Goal: Information Seeking & Learning: Learn about a topic

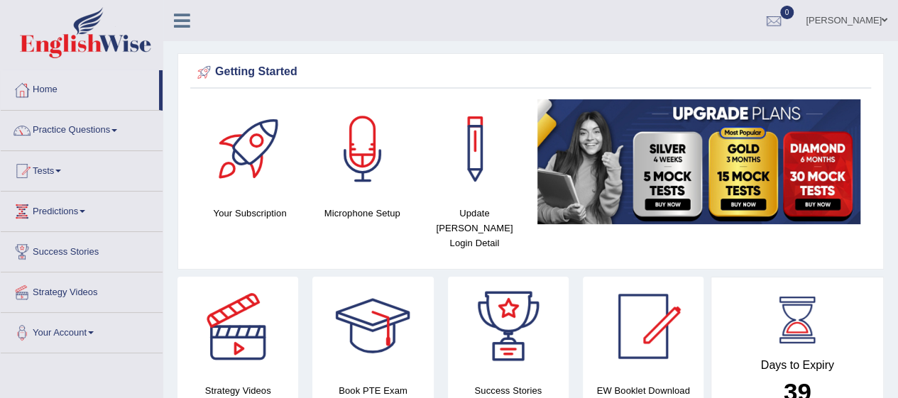
click at [65, 116] on link "Practice Questions" at bounding box center [82, 129] width 162 height 36
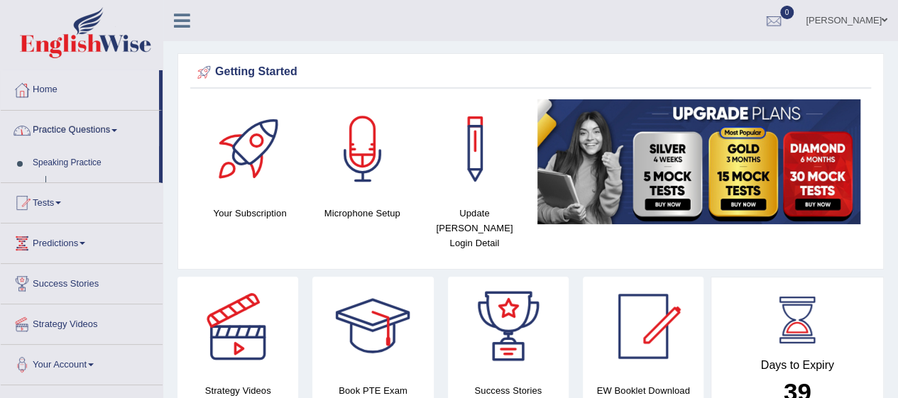
click at [58, 115] on link "Practice Questions" at bounding box center [80, 129] width 158 height 36
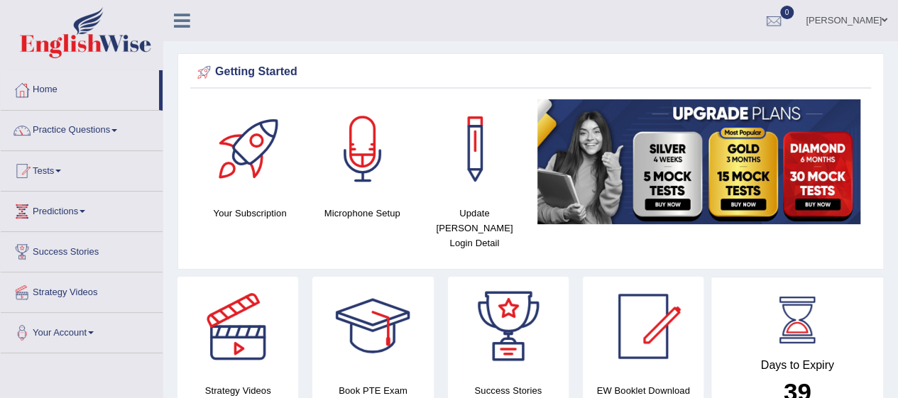
click at [80, 118] on link "Practice Questions" at bounding box center [82, 129] width 162 height 36
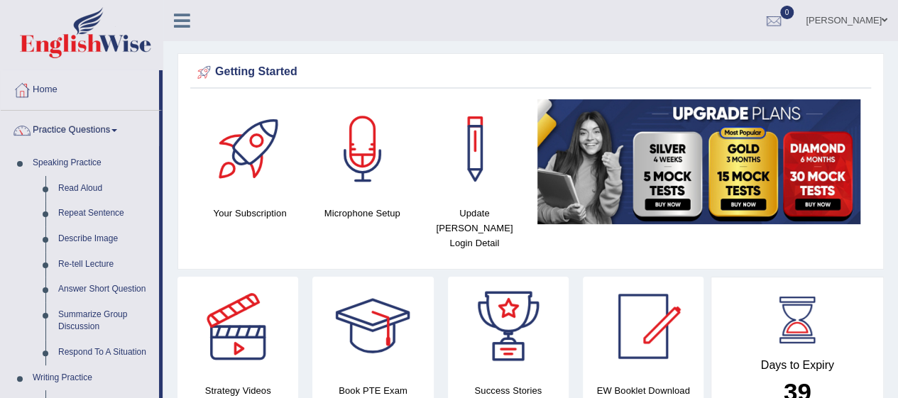
click at [75, 240] on link "Describe Image" at bounding box center [105, 240] width 107 height 26
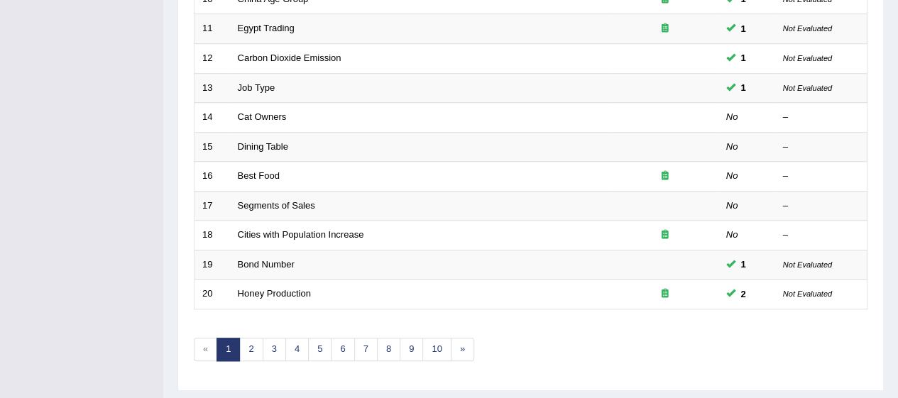
scroll to position [535, 0]
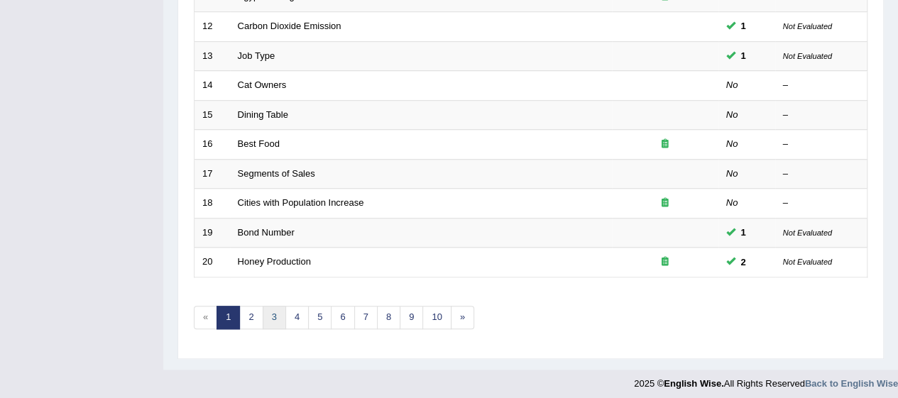
click at [263, 307] on link "3" at bounding box center [274, 317] width 23 height 23
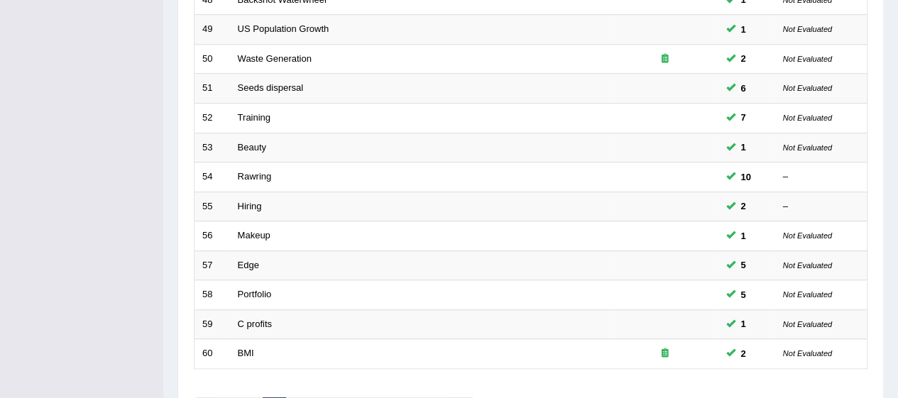
scroll to position [535, 0]
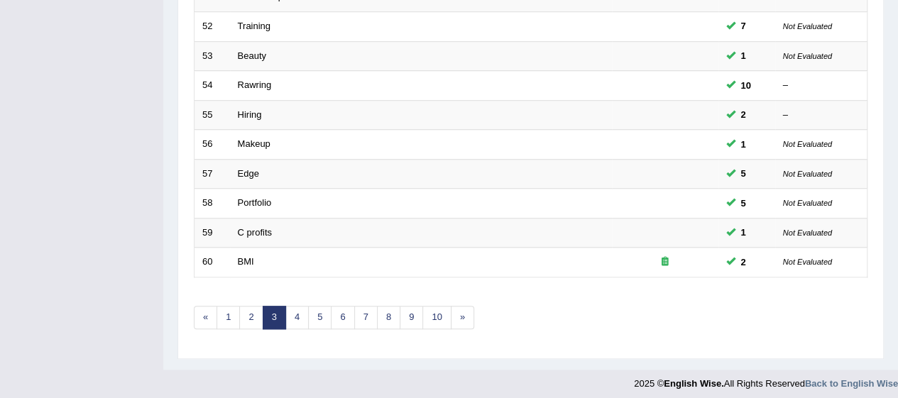
click at [300, 307] on link "4" at bounding box center [296, 317] width 23 height 23
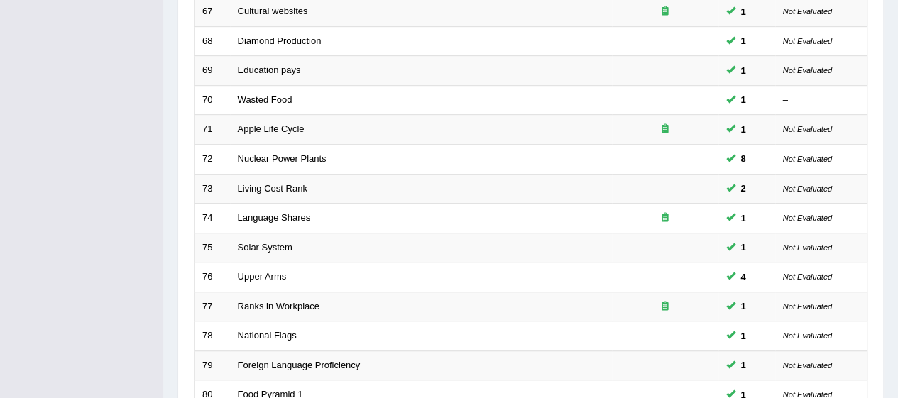
scroll to position [535, 0]
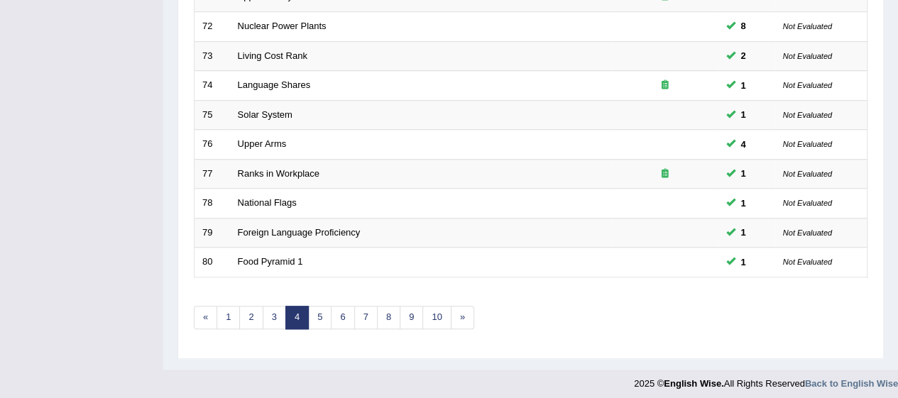
click at [318, 315] on link "5" at bounding box center [319, 317] width 23 height 23
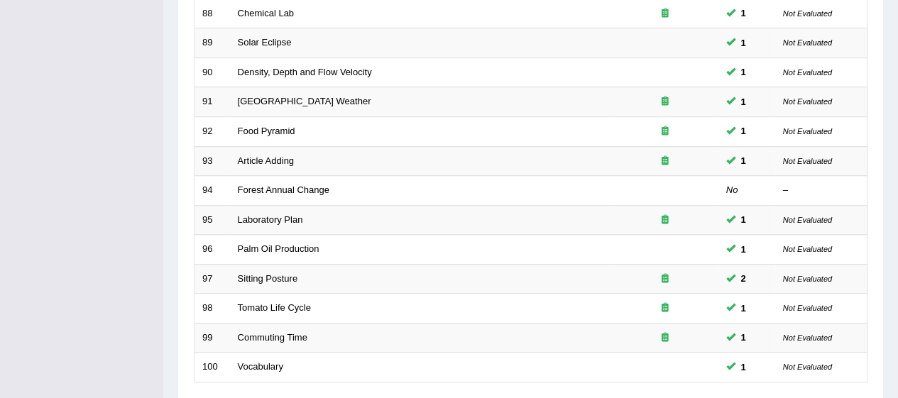
scroll to position [535, 0]
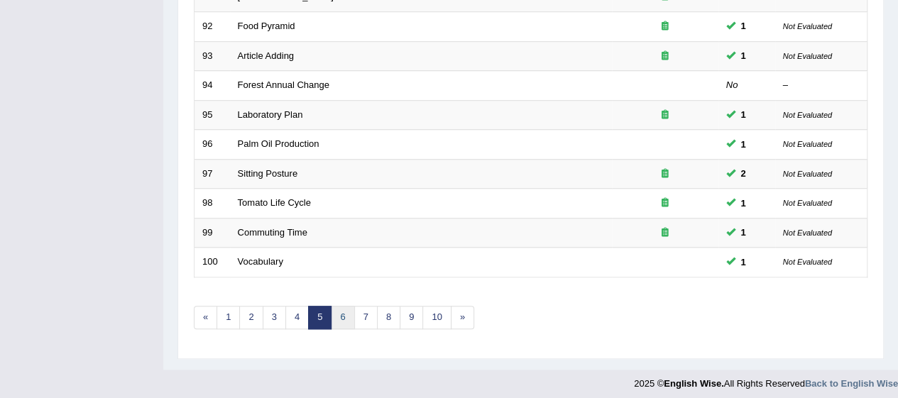
click at [348, 306] on link "6" at bounding box center [342, 317] width 23 height 23
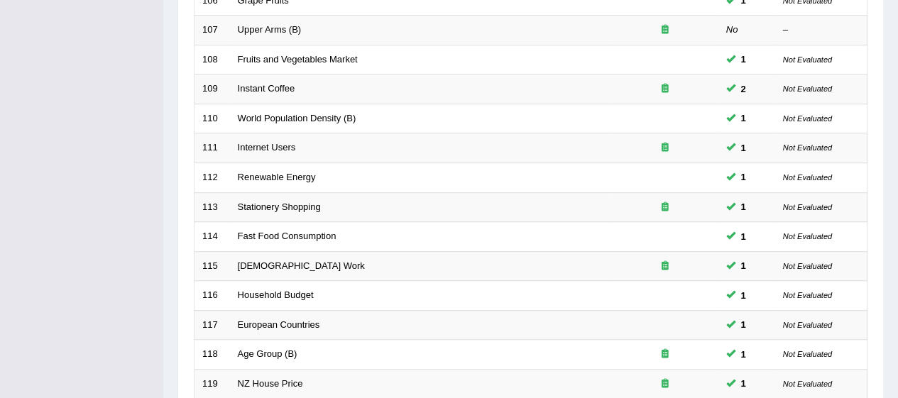
scroll to position [535, 0]
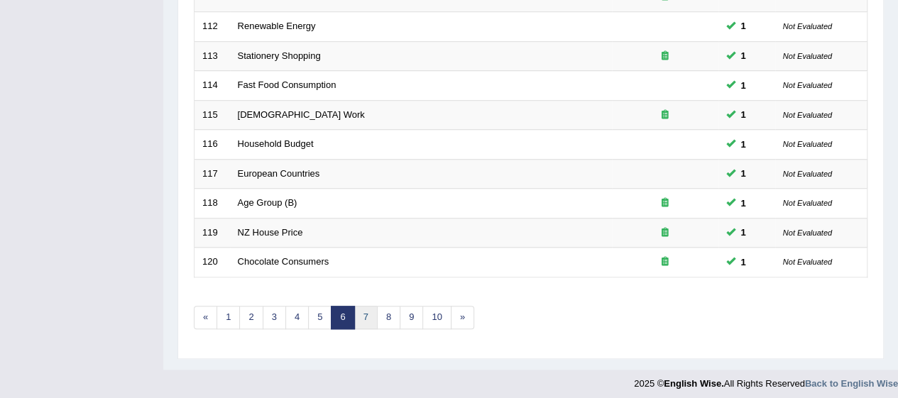
click at [366, 310] on link "7" at bounding box center [365, 317] width 23 height 23
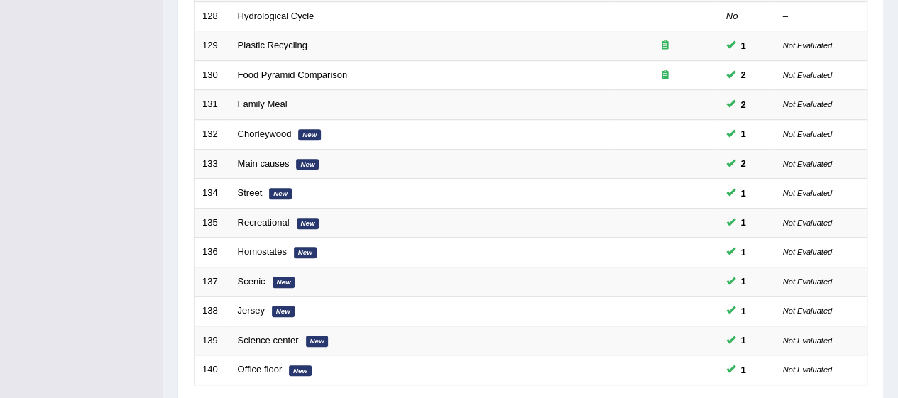
scroll to position [535, 0]
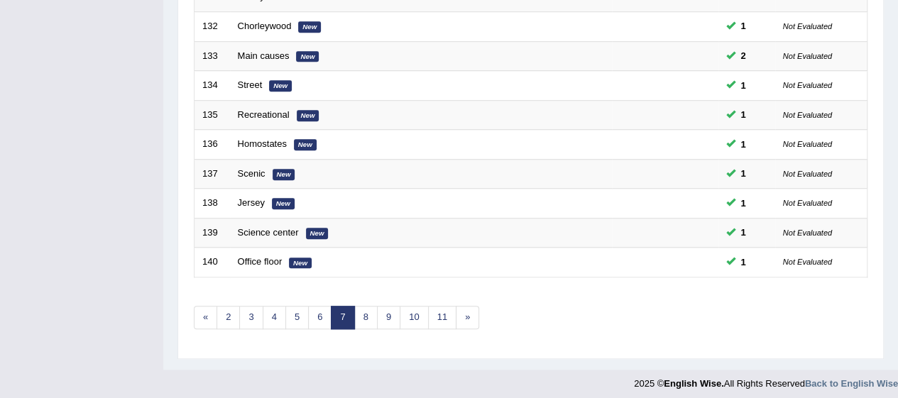
click at [369, 310] on link "8" at bounding box center [365, 317] width 23 height 23
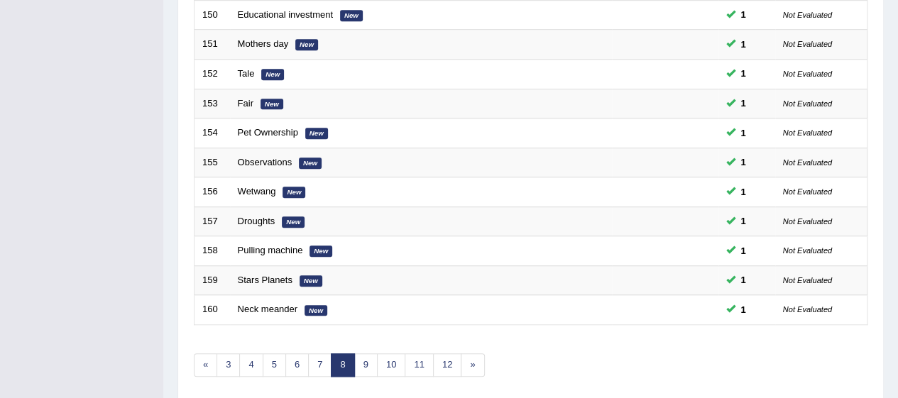
scroll to position [535, 0]
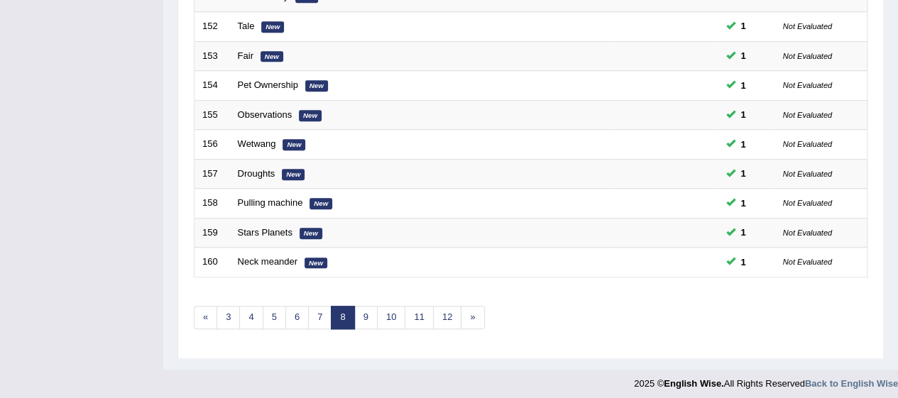
click at [377, 306] on link "10" at bounding box center [391, 317] width 28 height 23
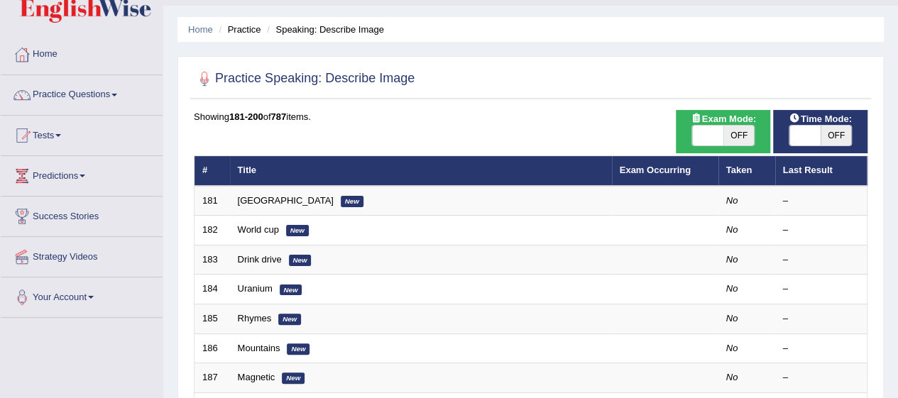
scroll to position [34, 0]
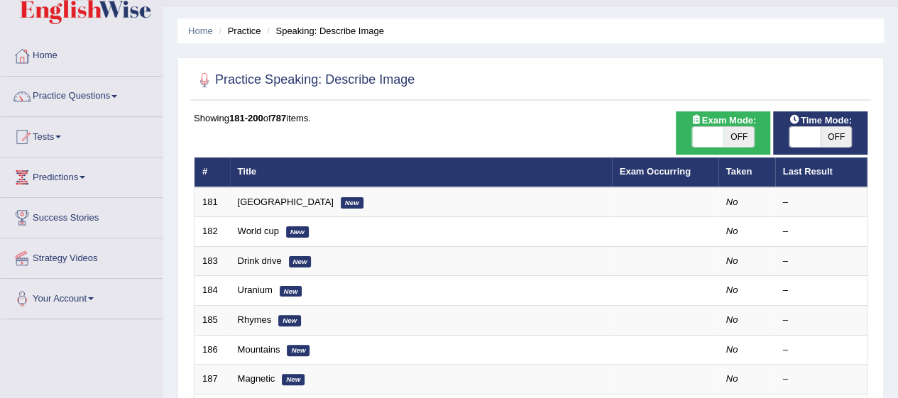
click at [261, 187] on td "[GEOGRAPHIC_DATA] New" at bounding box center [421, 202] width 382 height 30
click at [266, 199] on link "[GEOGRAPHIC_DATA]" at bounding box center [286, 202] width 96 height 11
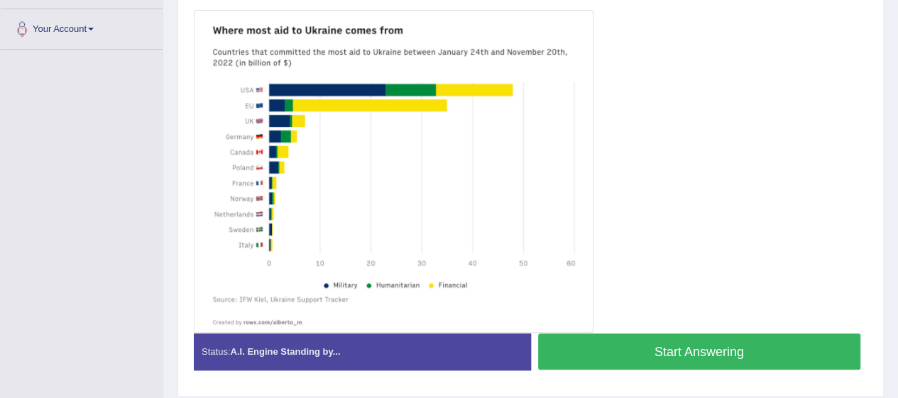
scroll to position [305, 0]
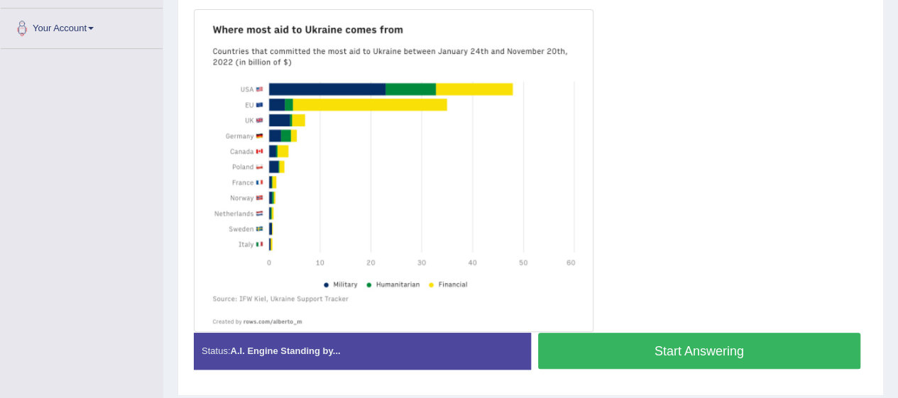
click at [735, 345] on button "Start Answering" at bounding box center [699, 351] width 323 height 36
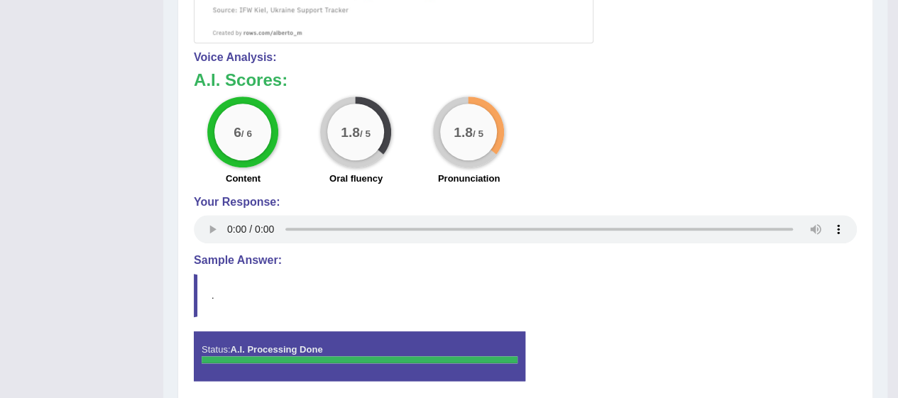
scroll to position [646, 0]
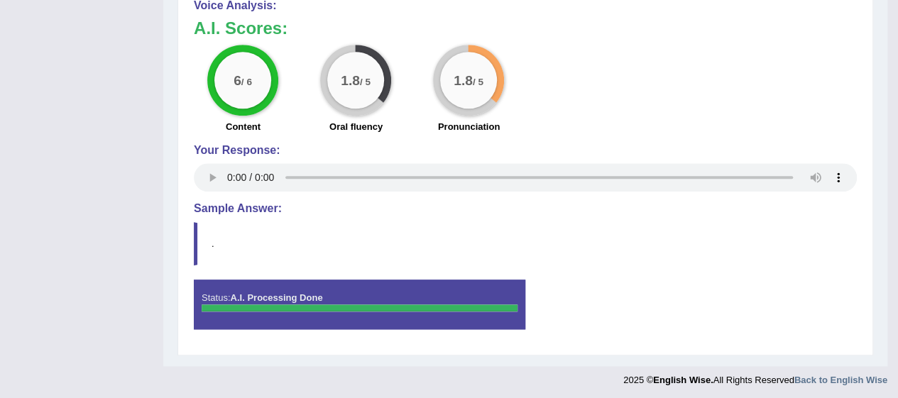
click at [807, 316] on div "Status: A.I. Processing Done Start Answering Stop Recording" at bounding box center [525, 312] width 663 height 64
click at [810, 310] on div "Status: A.I. Processing Done Start Answering Stop Recording" at bounding box center [525, 312] width 663 height 64
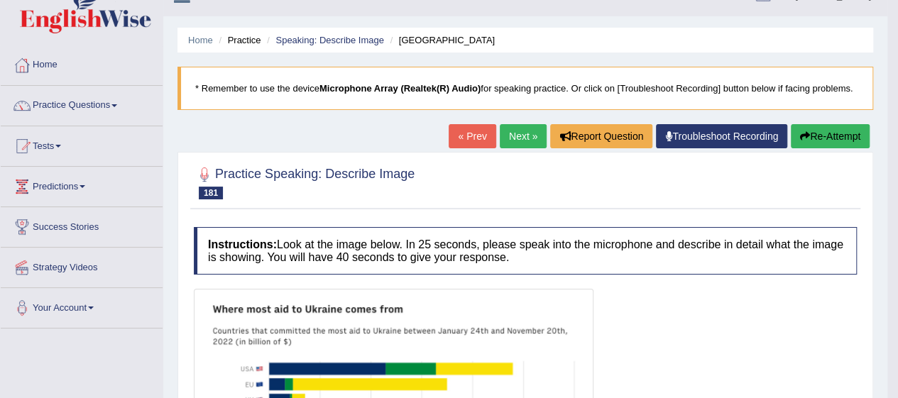
scroll to position [0, 0]
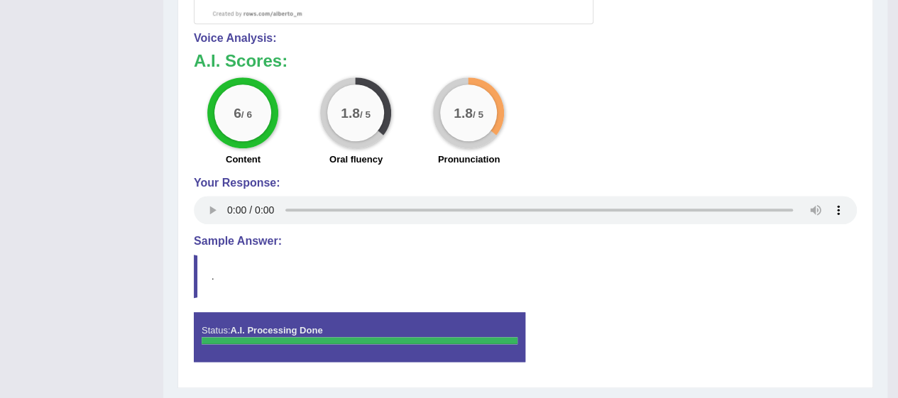
scroll to position [646, 0]
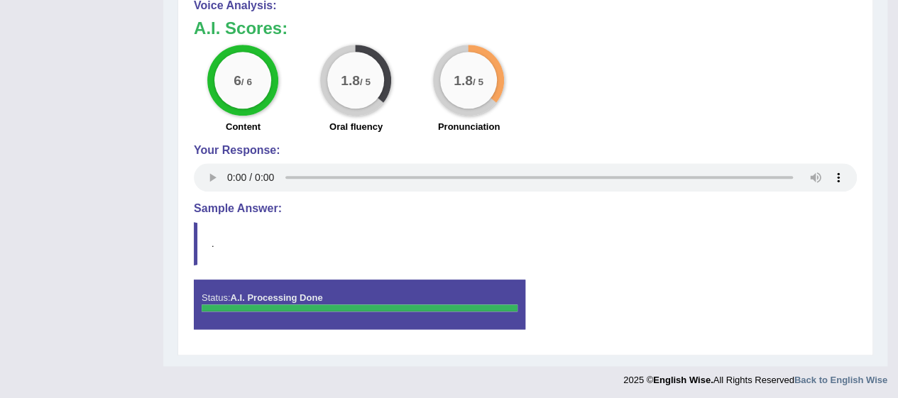
click at [236, 230] on blockquote "." at bounding box center [525, 243] width 663 height 43
click at [236, 239] on blockquote "." at bounding box center [525, 243] width 663 height 43
click at [256, 293] on strong "A.I. Processing Done" at bounding box center [276, 298] width 92 height 11
click at [247, 297] on strong "A.I. Processing Done" at bounding box center [276, 298] width 92 height 11
click at [251, 305] on div at bounding box center [360, 308] width 316 height 7
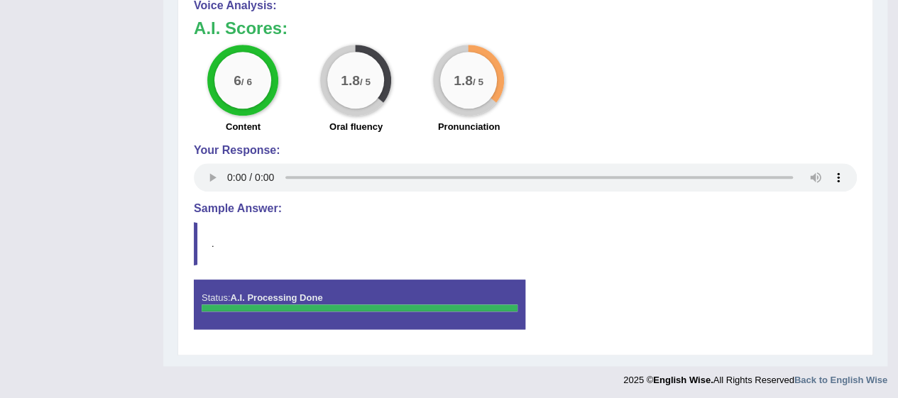
click at [224, 234] on blockquote "." at bounding box center [525, 243] width 663 height 43
click at [223, 227] on blockquote "." at bounding box center [525, 243] width 663 height 43
click at [226, 227] on blockquote "." at bounding box center [525, 243] width 663 height 43
click at [223, 209] on h4 "Sample Answer:" at bounding box center [525, 208] width 663 height 13
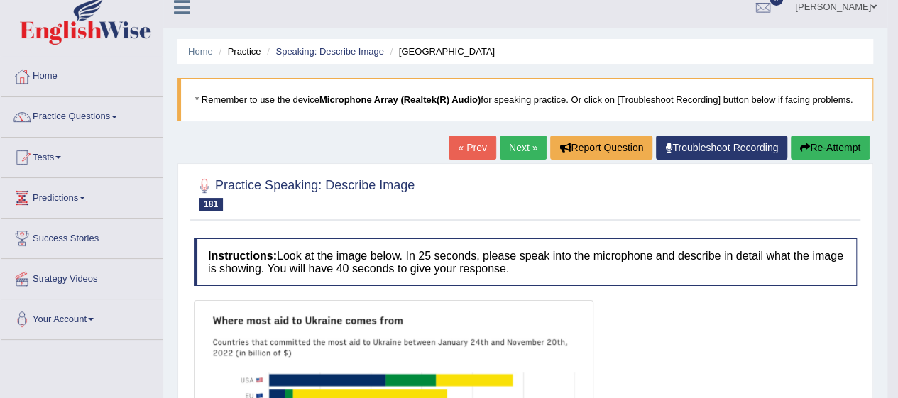
scroll to position [0, 0]
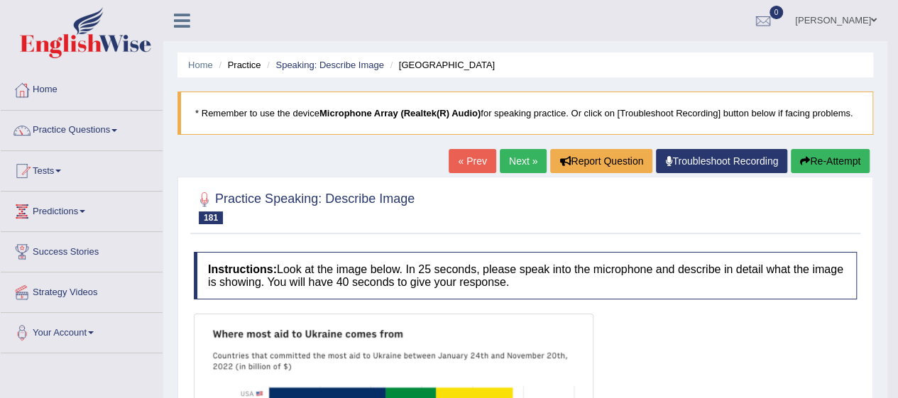
click at [32, 134] on div at bounding box center [21, 130] width 21 height 21
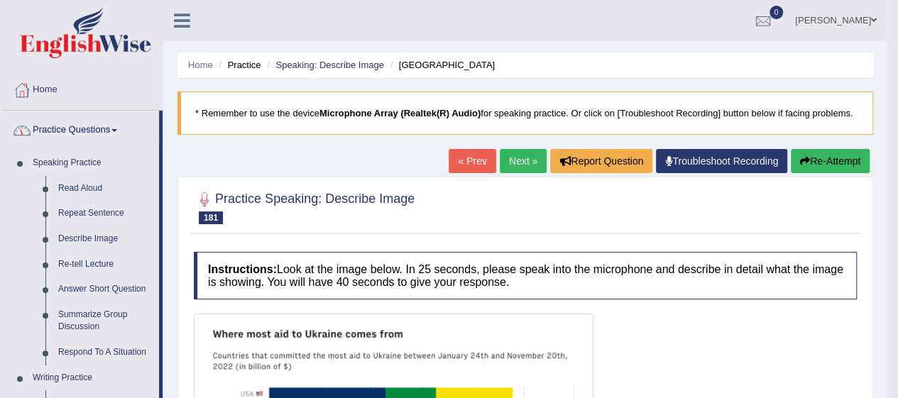
click at [82, 227] on link "Describe Image" at bounding box center [105, 240] width 107 height 26
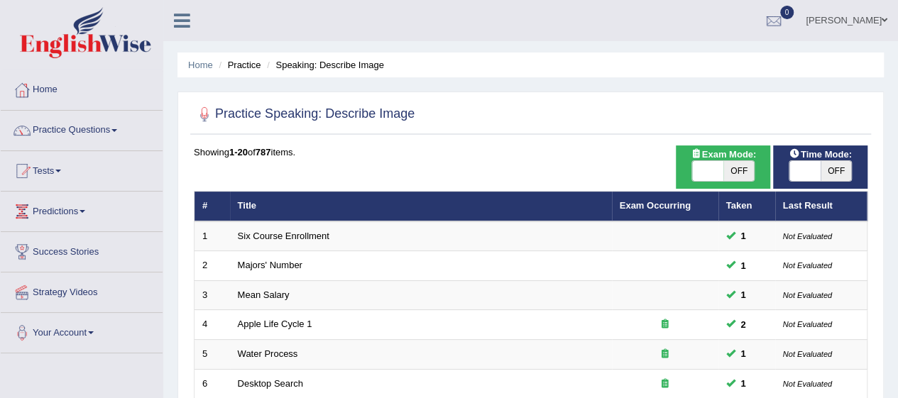
click at [45, 131] on link "Practice Questions" at bounding box center [82, 129] width 162 height 36
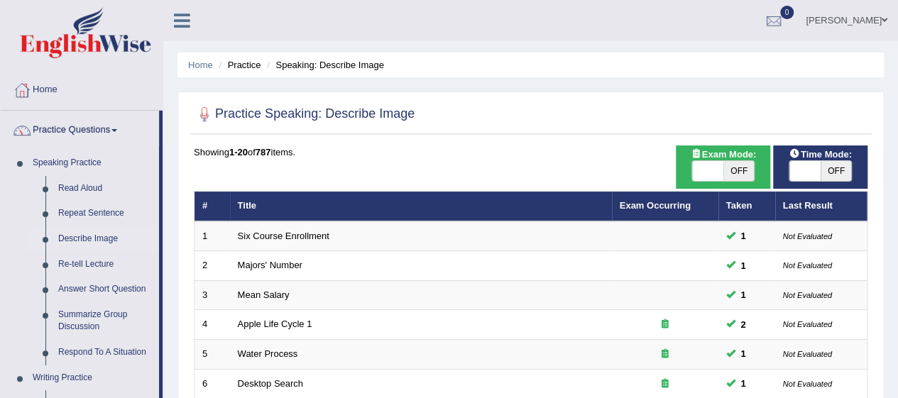
click at [104, 259] on link "Re-tell Lecture" at bounding box center [105, 265] width 107 height 26
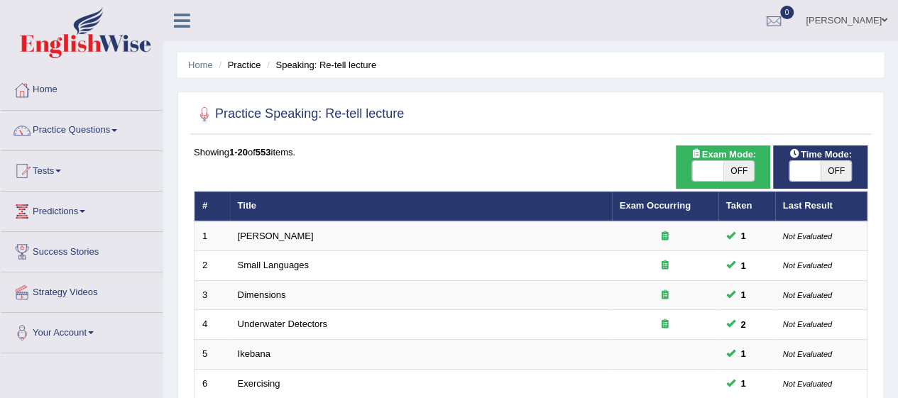
click at [91, 129] on link "Practice Questions" at bounding box center [82, 129] width 162 height 36
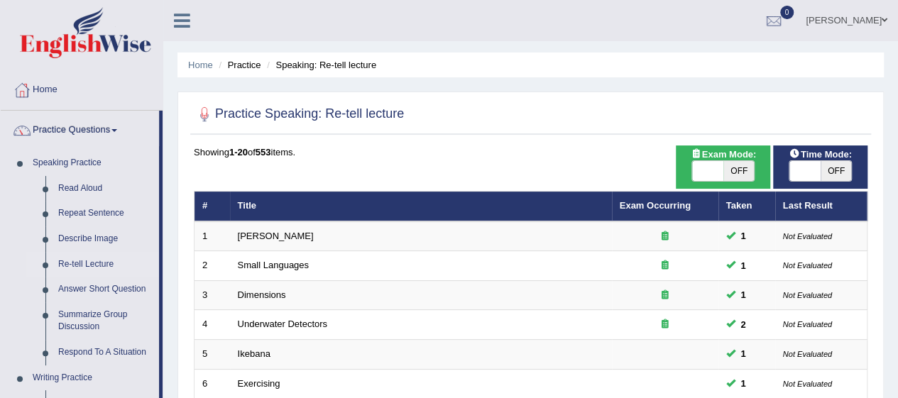
click at [108, 187] on link "Read Aloud" at bounding box center [105, 189] width 107 height 26
click at [107, 187] on link "Read Aloud" at bounding box center [105, 189] width 107 height 26
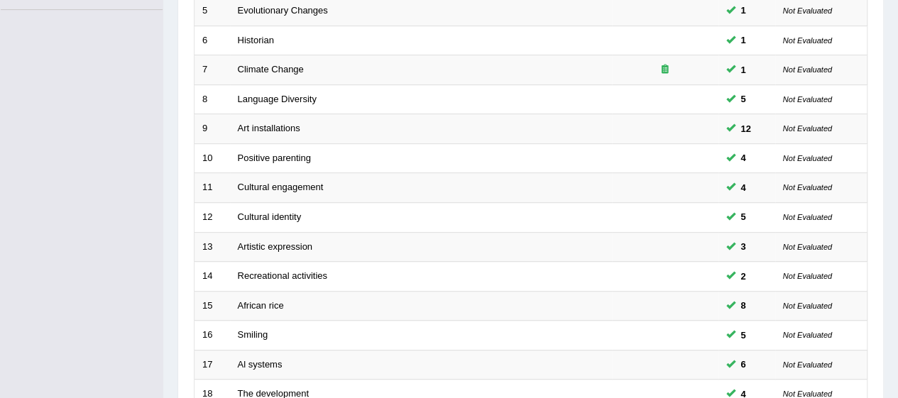
scroll to position [535, 0]
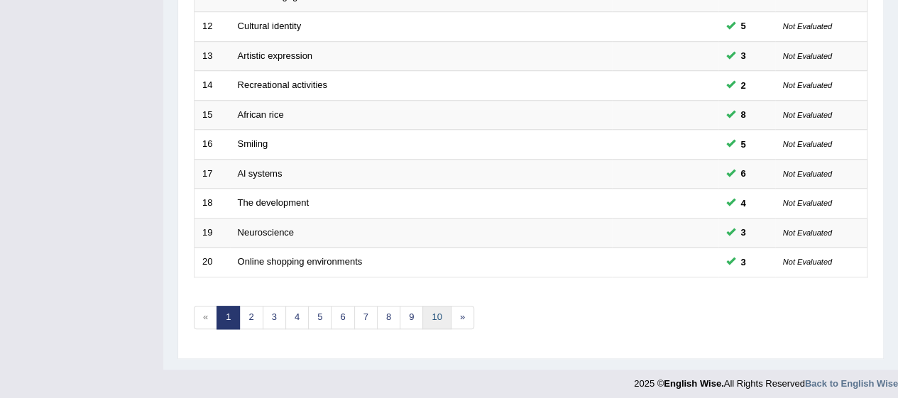
click at [435, 310] on link "10" at bounding box center [437, 317] width 28 height 23
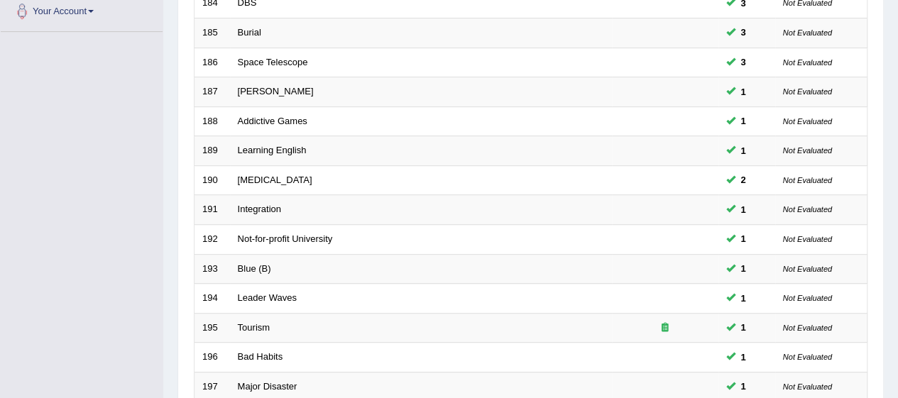
scroll to position [535, 0]
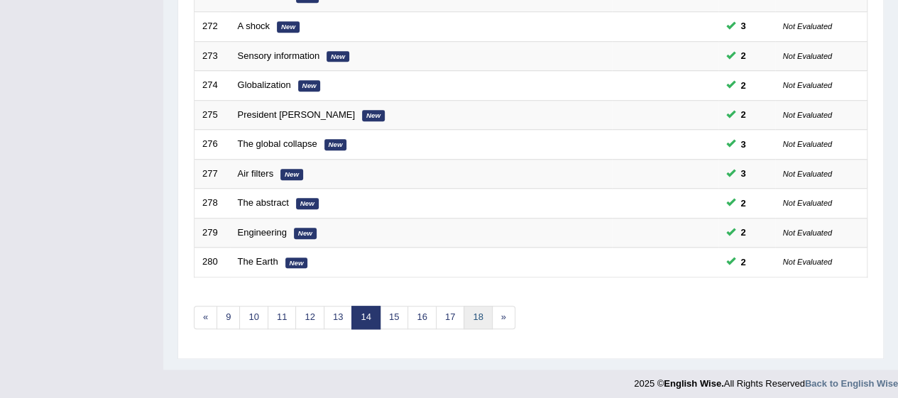
click at [467, 316] on link "18" at bounding box center [478, 317] width 28 height 23
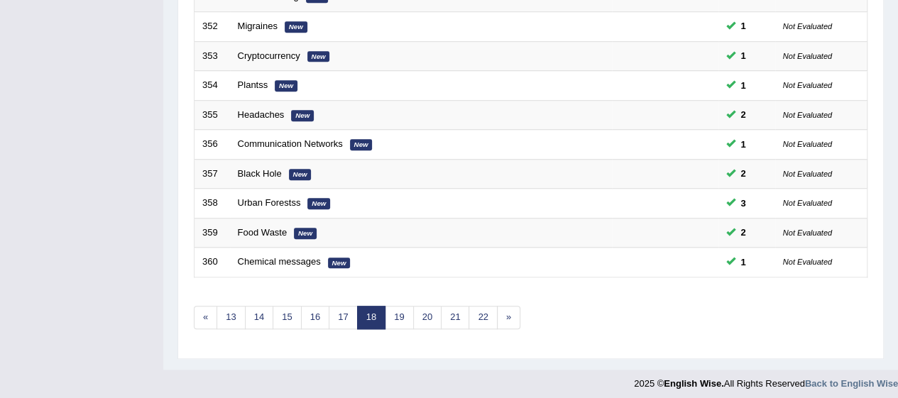
click at [475, 317] on link "22" at bounding box center [483, 317] width 28 height 23
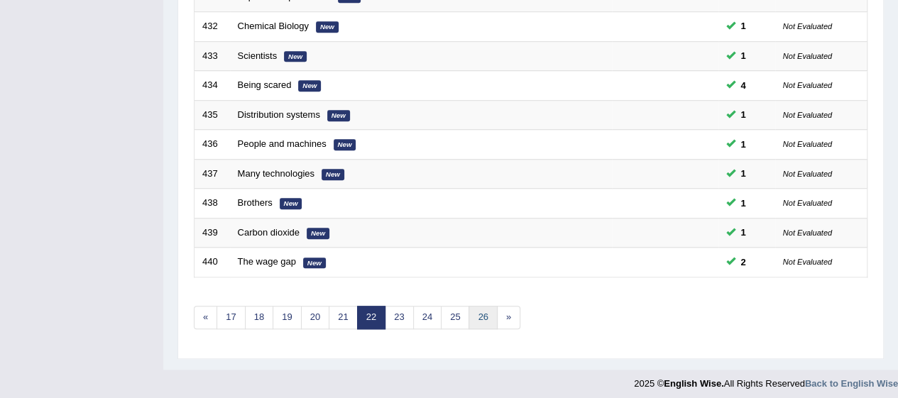
click at [476, 308] on link "26" at bounding box center [483, 317] width 28 height 23
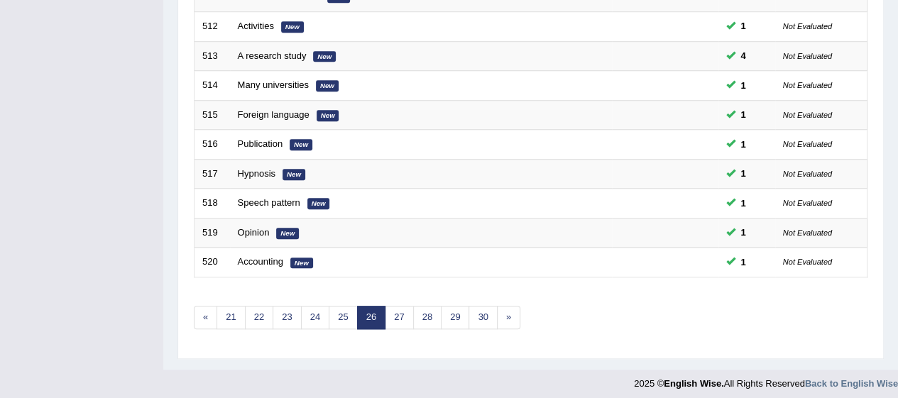
click at [477, 312] on link "30" at bounding box center [483, 317] width 28 height 23
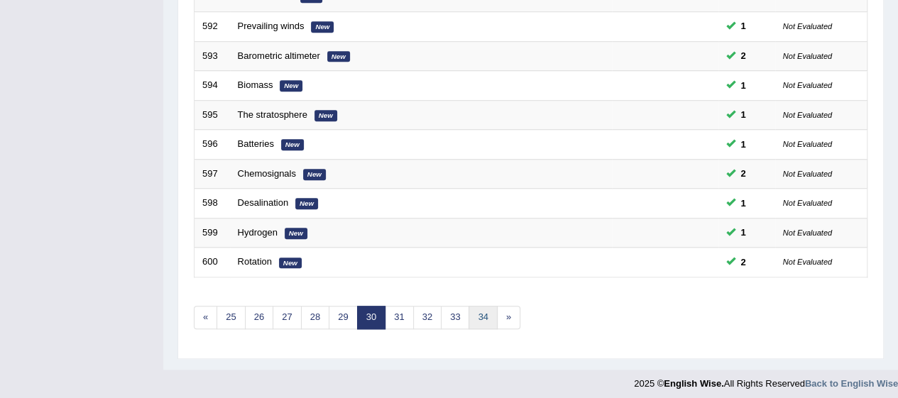
click at [474, 320] on link "34" at bounding box center [483, 317] width 28 height 23
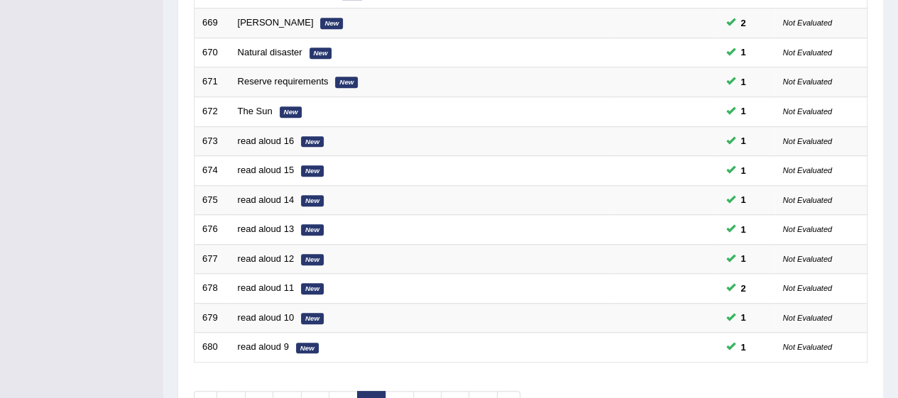
scroll to position [535, 0]
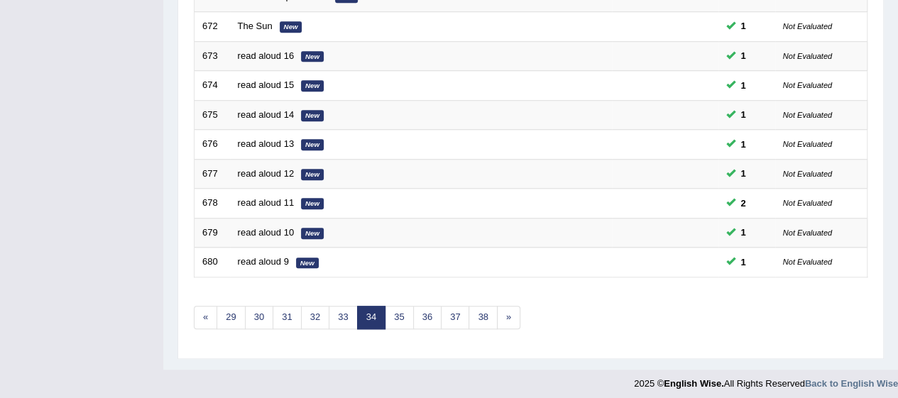
click at [422, 311] on link "36" at bounding box center [427, 317] width 28 height 23
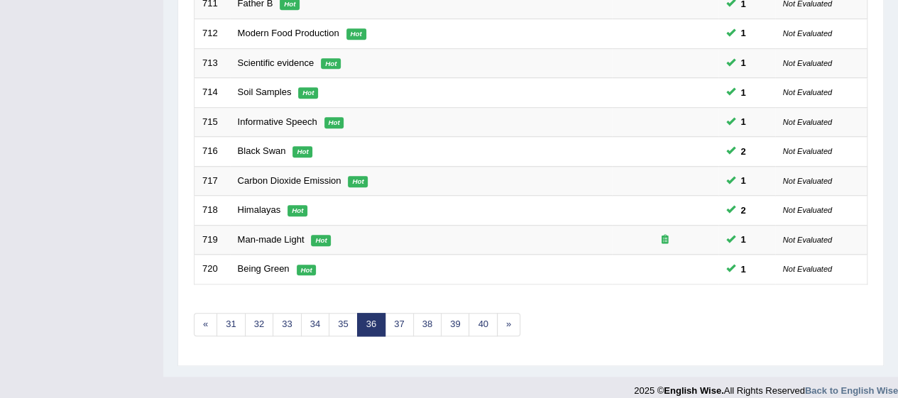
scroll to position [535, 0]
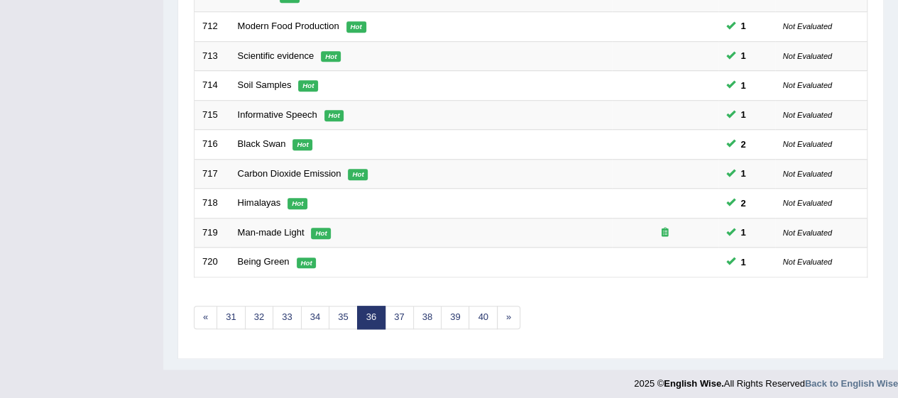
click at [420, 314] on link "38" at bounding box center [427, 317] width 28 height 23
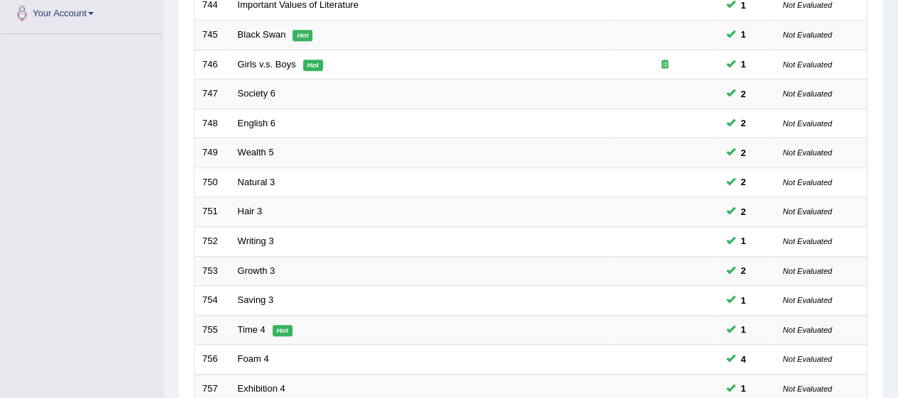
scroll to position [535, 0]
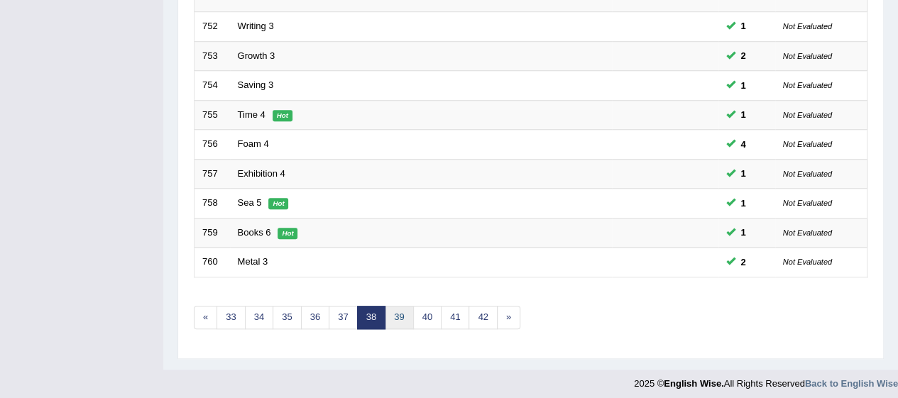
click at [397, 319] on link "39" at bounding box center [399, 317] width 28 height 23
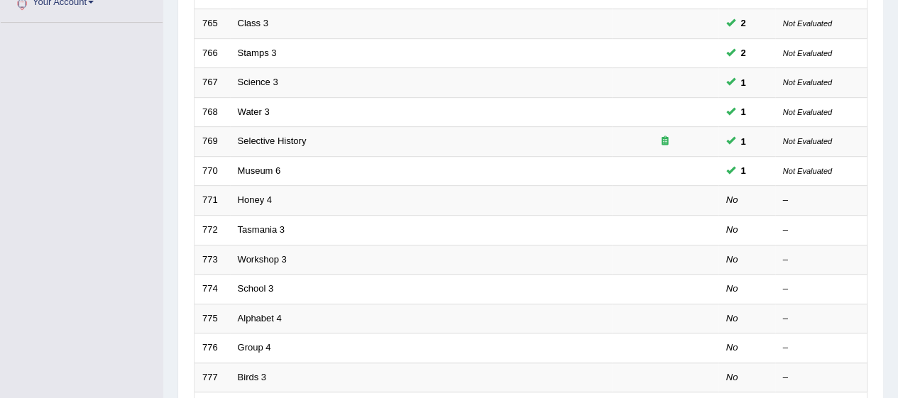
scroll to position [322, 0]
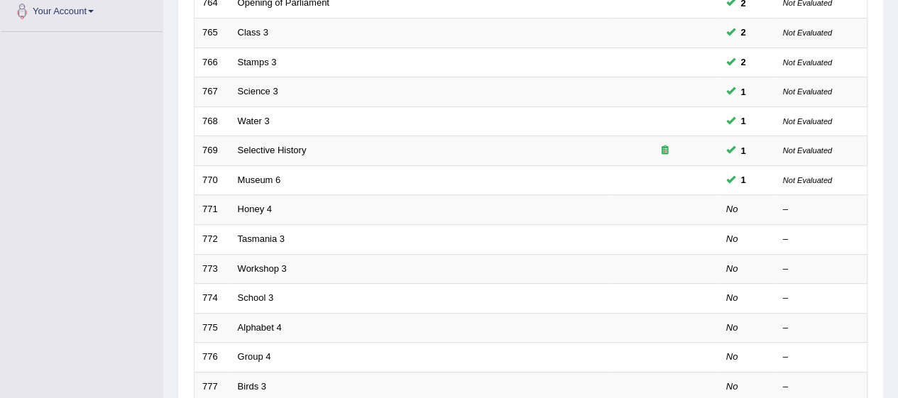
click at [268, 209] on link "Honey 4" at bounding box center [255, 209] width 34 height 11
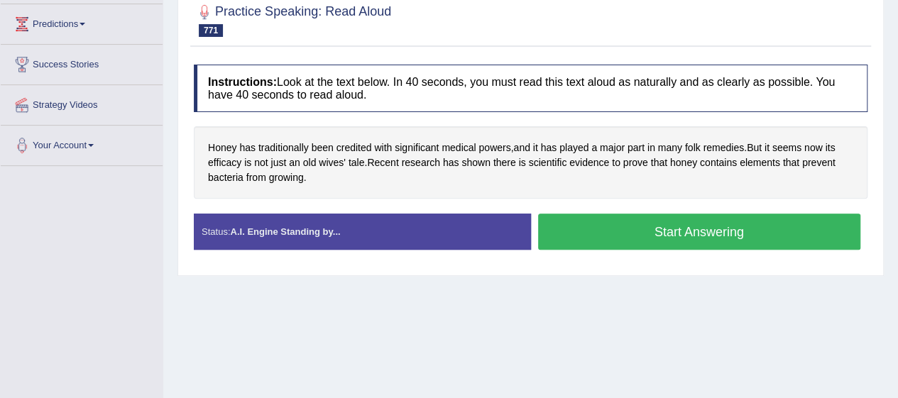
scroll to position [188, 0]
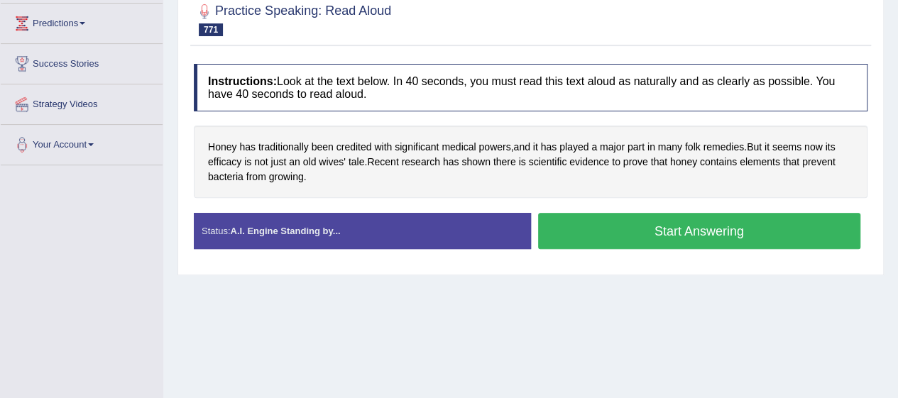
click at [653, 229] on button "Start Answering" at bounding box center [699, 231] width 323 height 36
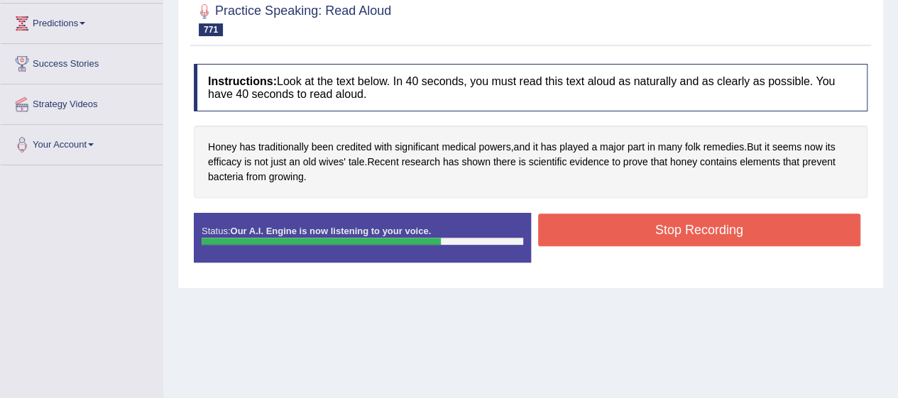
click at [731, 213] on div "Start Answering" at bounding box center [699, 213] width 337 height 1
click at [767, 233] on button "Stop Recording" at bounding box center [699, 230] width 323 height 33
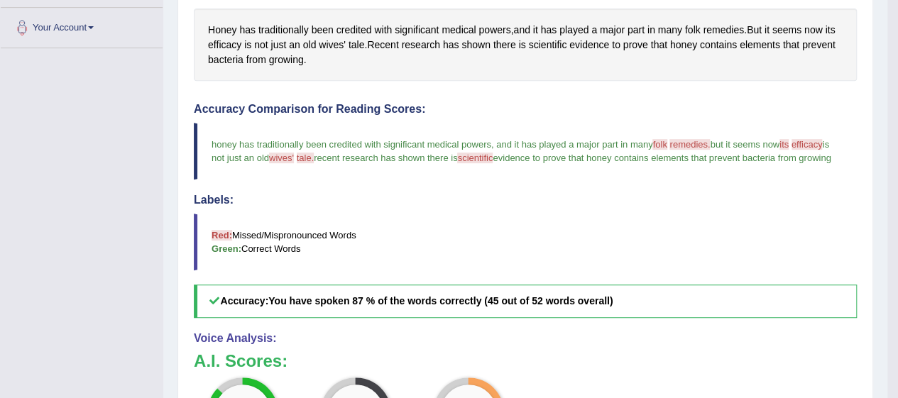
scroll to position [300, 0]
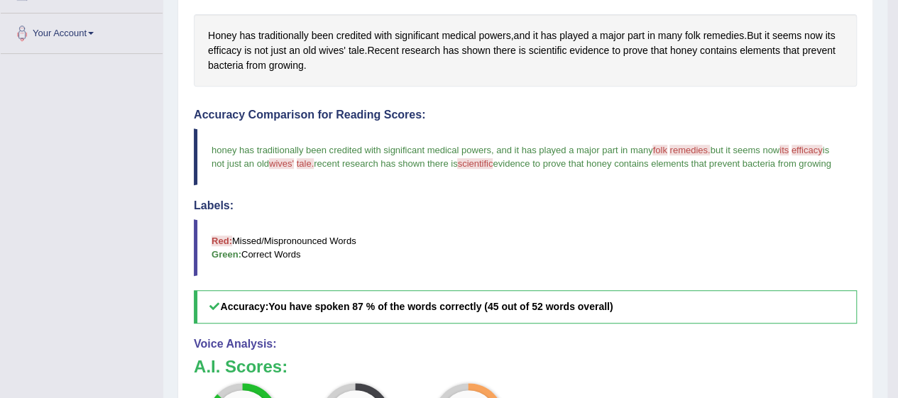
click at [560, 53] on span "scientific" at bounding box center [548, 50] width 38 height 15
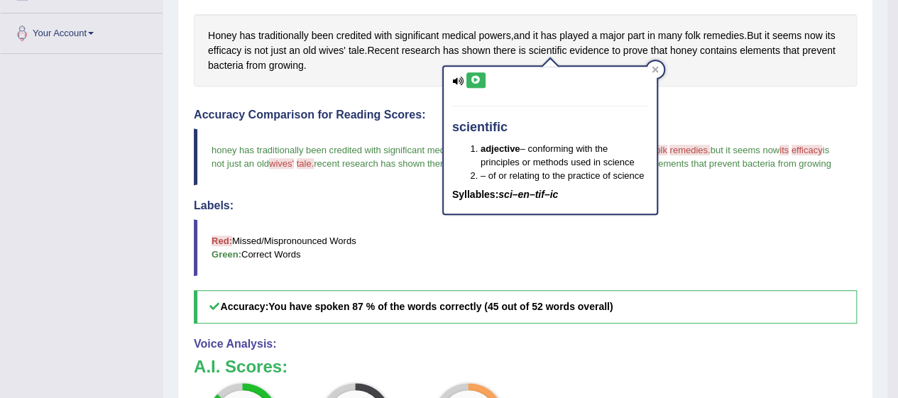
click at [474, 79] on icon at bounding box center [476, 80] width 11 height 9
click at [647, 80] on div "scientific adjective – conforming with the principles or methods used in scienc…" at bounding box center [550, 140] width 213 height 147
click at [722, 40] on span "remedies" at bounding box center [723, 35] width 41 height 15
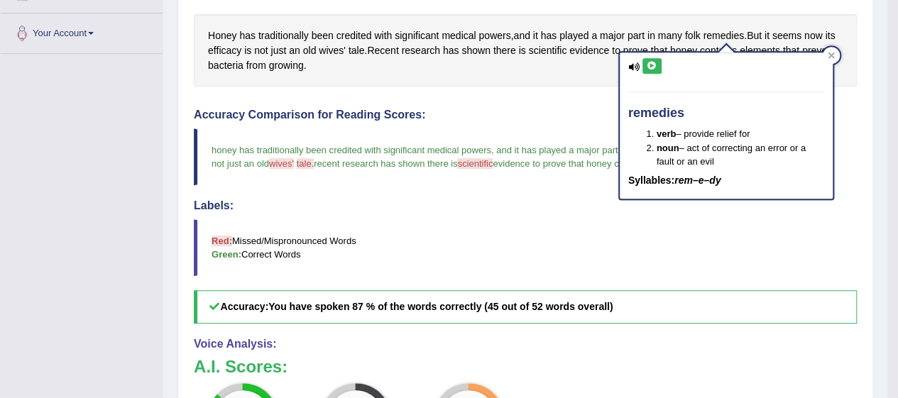
click at [655, 67] on icon at bounding box center [652, 66] width 11 height 9
click at [845, 51] on div "Honey has traditionally been credited with significant medical powers , and it …" at bounding box center [525, 50] width 663 height 72
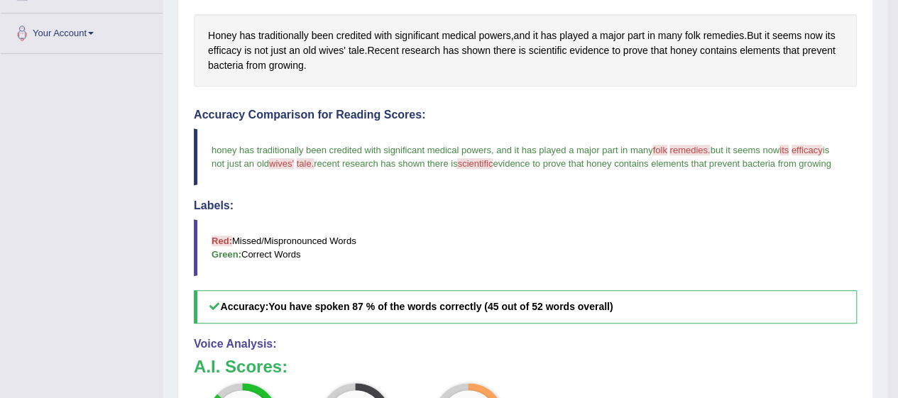
click at [219, 54] on span "efficacy" at bounding box center [224, 50] width 33 height 15
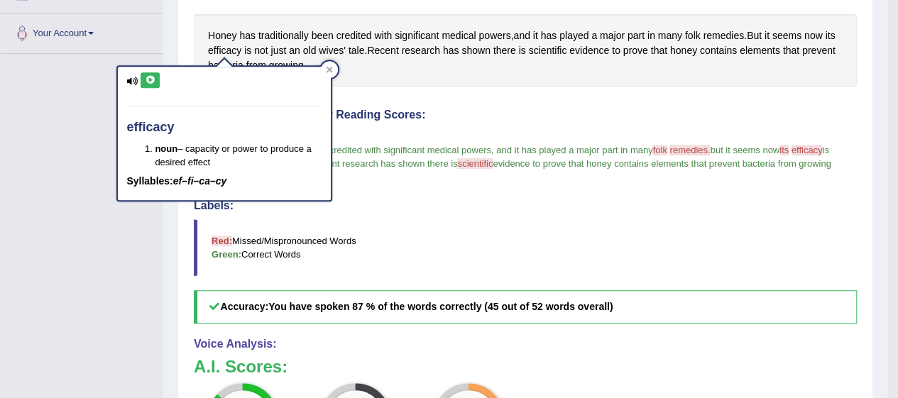
click at [149, 79] on icon at bounding box center [150, 80] width 11 height 9
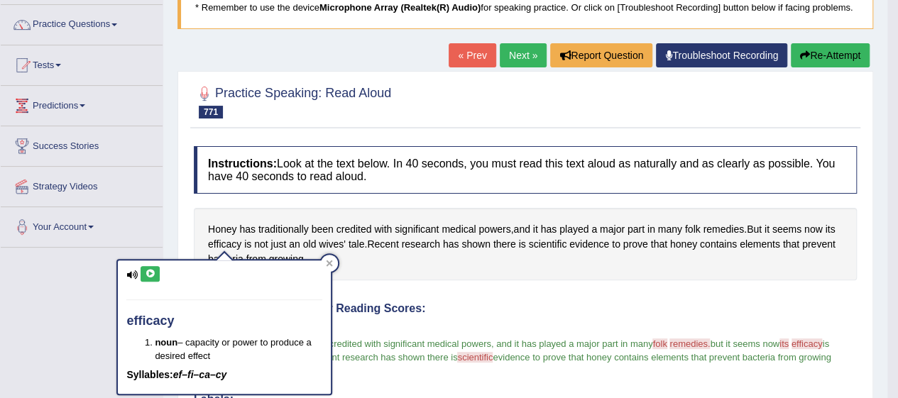
scroll to position [105, 0]
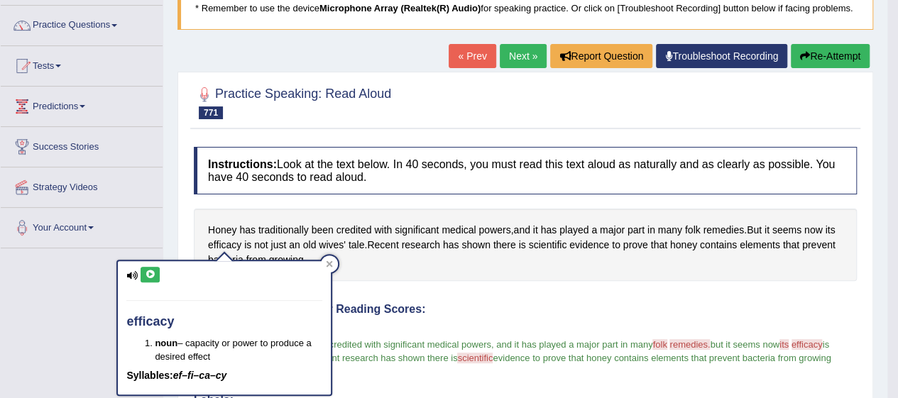
click at [523, 59] on link "Next »" at bounding box center [523, 56] width 47 height 24
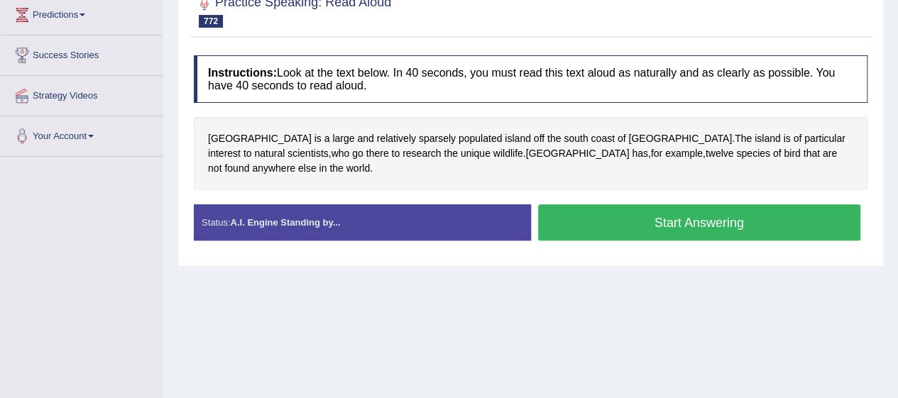
scroll to position [199, 0]
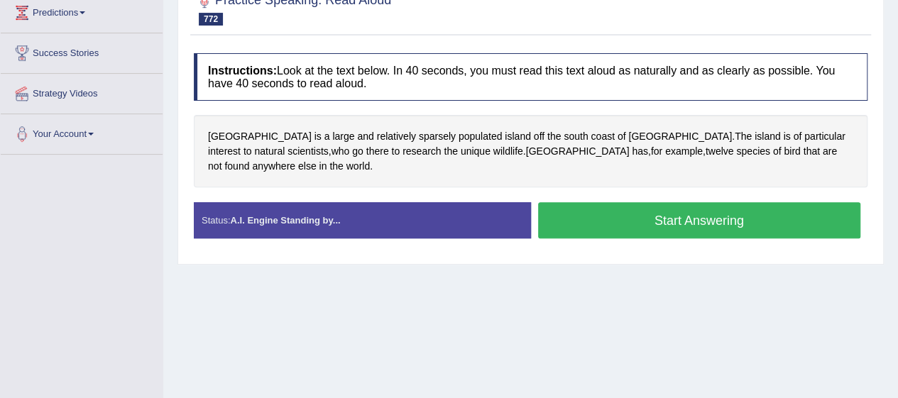
click at [240, 132] on span "[GEOGRAPHIC_DATA]" at bounding box center [260, 136] width 104 height 15
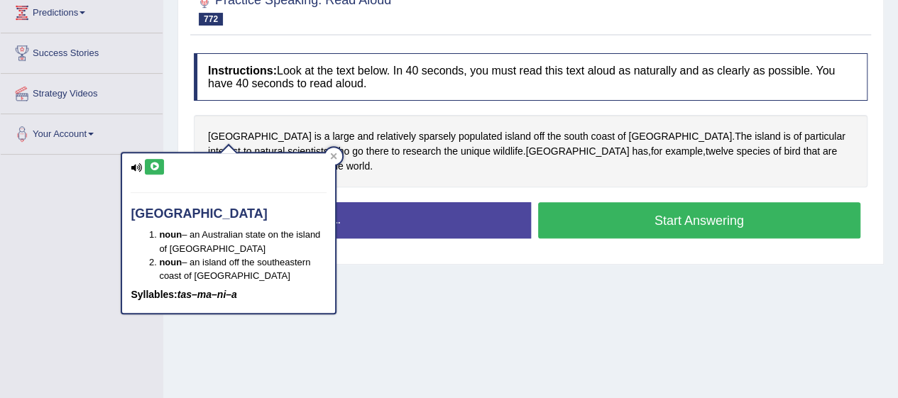
click at [134, 168] on icon at bounding box center [136, 167] width 11 height 9
click at [151, 165] on icon at bounding box center [154, 167] width 11 height 9
click at [330, 163] on div at bounding box center [333, 156] width 17 height 17
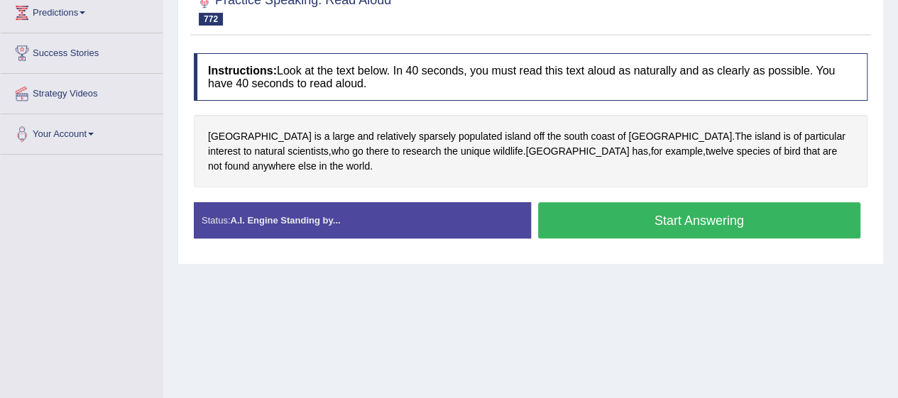
click at [665, 202] on button "Start Answering" at bounding box center [699, 220] width 323 height 36
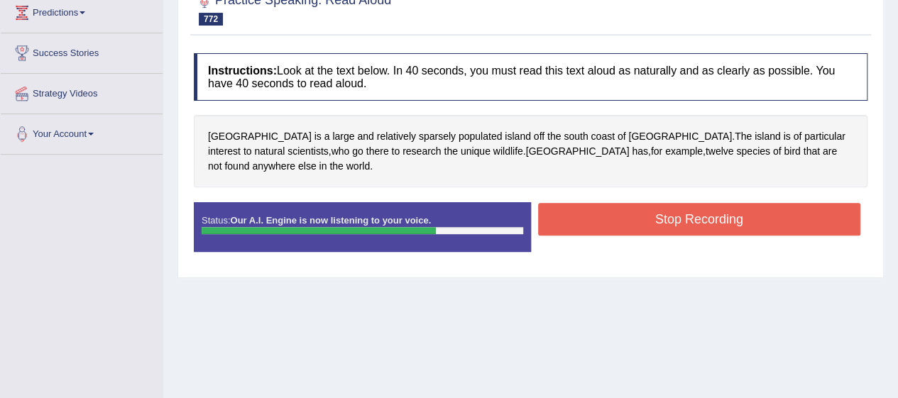
click at [680, 208] on button "Stop Recording" at bounding box center [699, 219] width 323 height 33
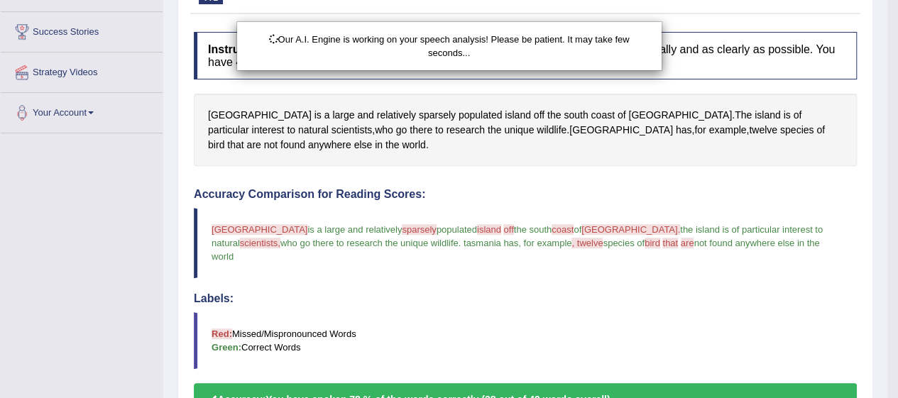
scroll to position [273, 0]
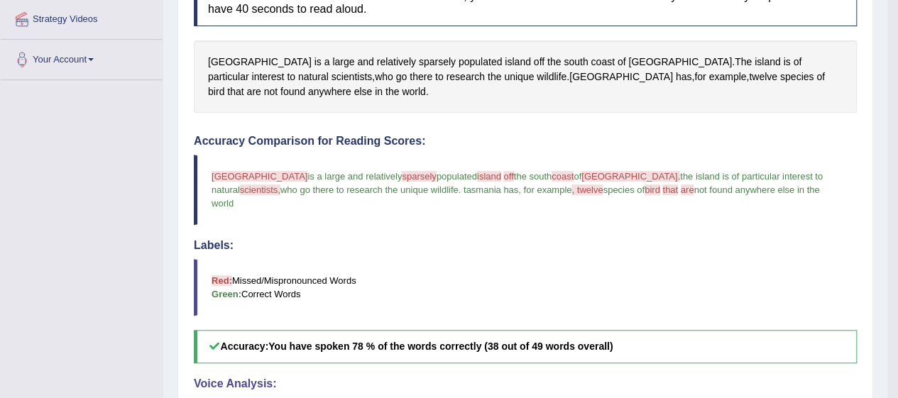
click at [419, 60] on span "sparsely" at bounding box center [437, 62] width 37 height 15
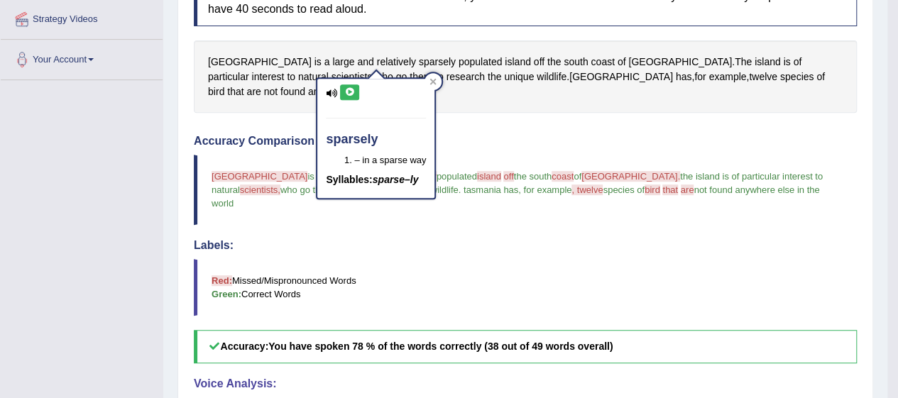
click at [334, 95] on icon at bounding box center [331, 93] width 11 height 9
click at [348, 93] on icon at bounding box center [349, 92] width 11 height 9
click at [423, 83] on div "sparsely – in a sparse way Syllables: sparse–ly" at bounding box center [375, 138] width 117 height 119
click at [421, 89] on div "sparsely – in a sparse way Syllables: sparse–ly" at bounding box center [375, 138] width 117 height 119
click at [433, 81] on icon at bounding box center [433, 81] width 6 height 6
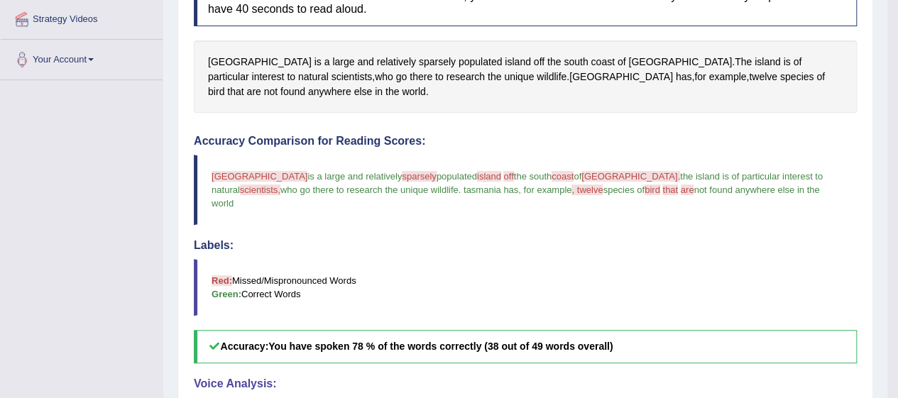
click at [591, 61] on span "coast" at bounding box center [602, 62] width 23 height 15
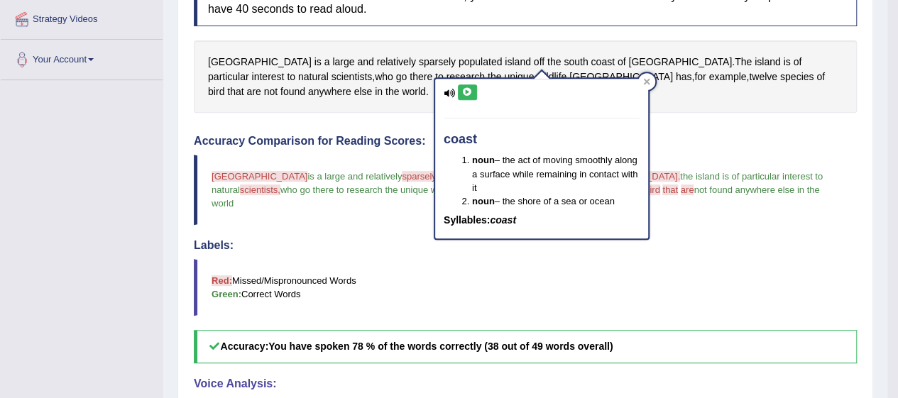
click at [466, 92] on icon at bounding box center [467, 92] width 11 height 9
click at [646, 80] on icon at bounding box center [647, 81] width 6 height 6
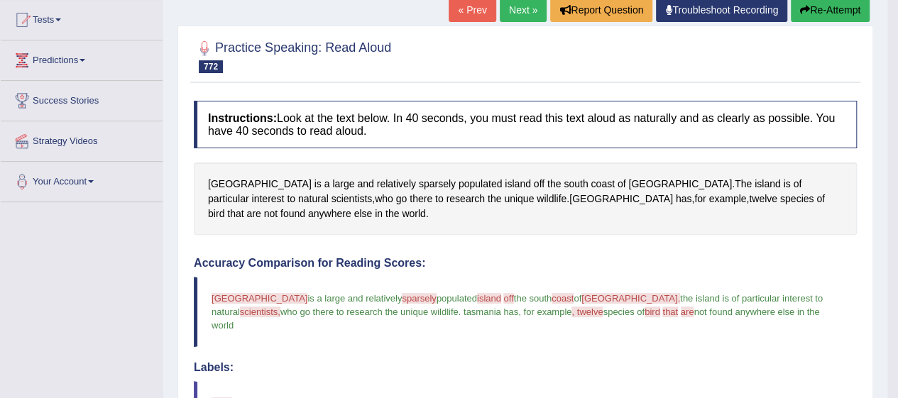
scroll to position [0, 0]
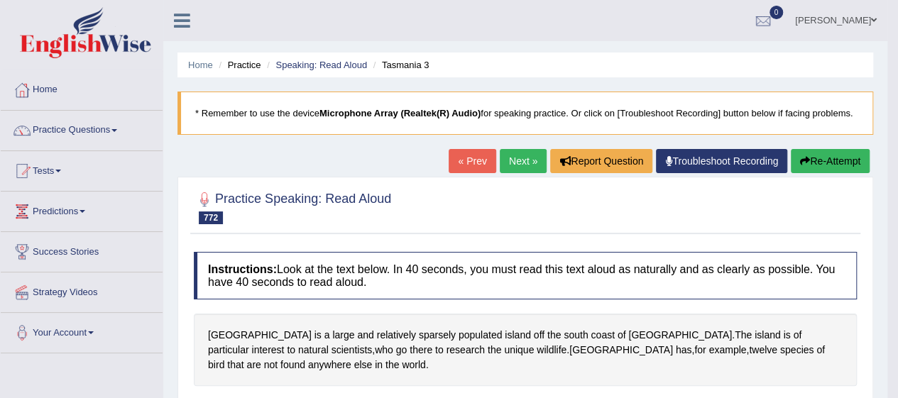
click at [823, 163] on button "Re-Attempt" at bounding box center [830, 161] width 79 height 24
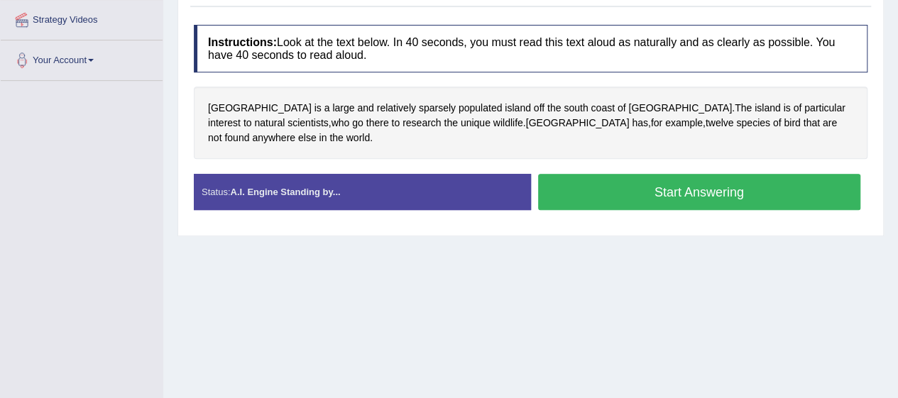
scroll to position [273, 0]
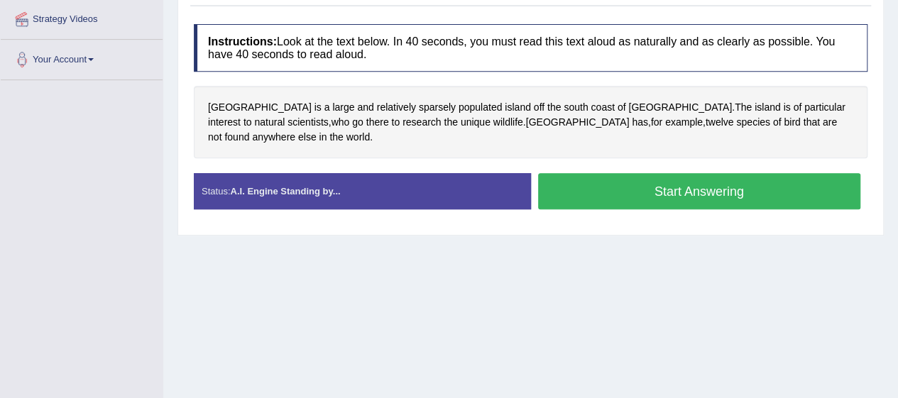
click at [236, 100] on span "Tasmania" at bounding box center [260, 107] width 104 height 15
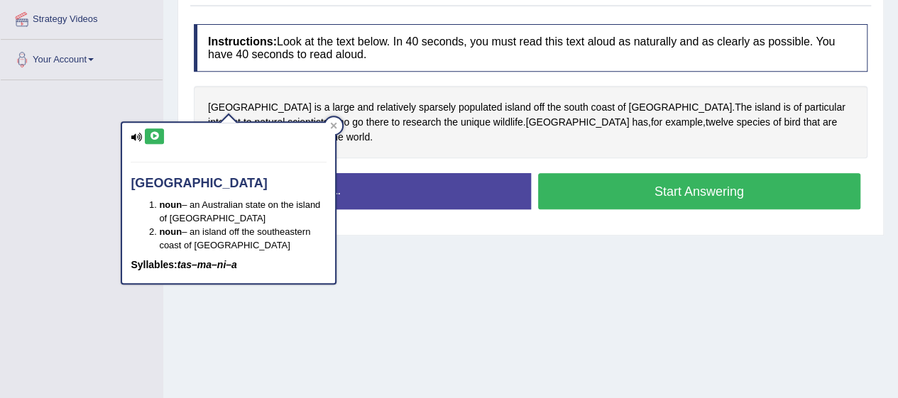
click at [135, 138] on icon at bounding box center [136, 137] width 11 height 9
click at [159, 135] on icon at bounding box center [154, 136] width 11 height 9
click at [726, 183] on button "Start Answering" at bounding box center [699, 191] width 323 height 36
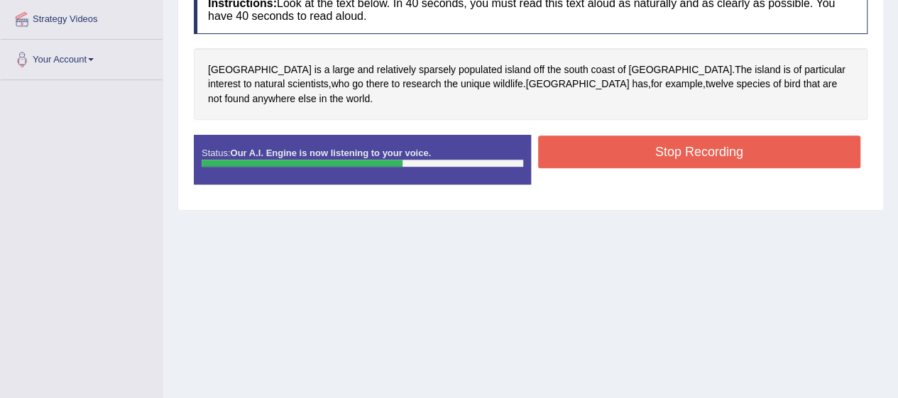
click at [759, 141] on button "Stop Recording" at bounding box center [699, 152] width 323 height 33
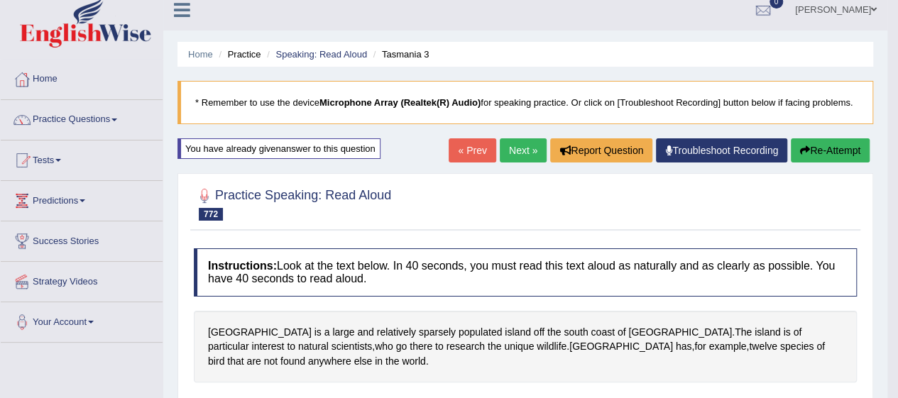
scroll to position [10, 0]
click at [519, 153] on link "Next »" at bounding box center [523, 151] width 47 height 24
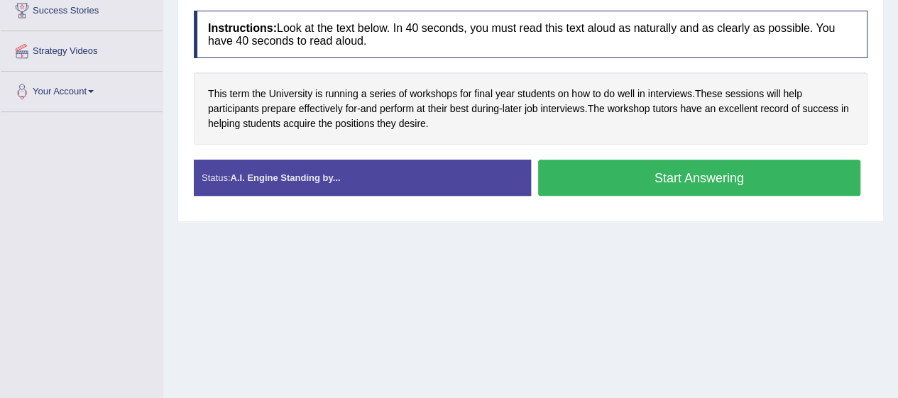
click at [711, 169] on button "Start Answering" at bounding box center [699, 178] width 323 height 36
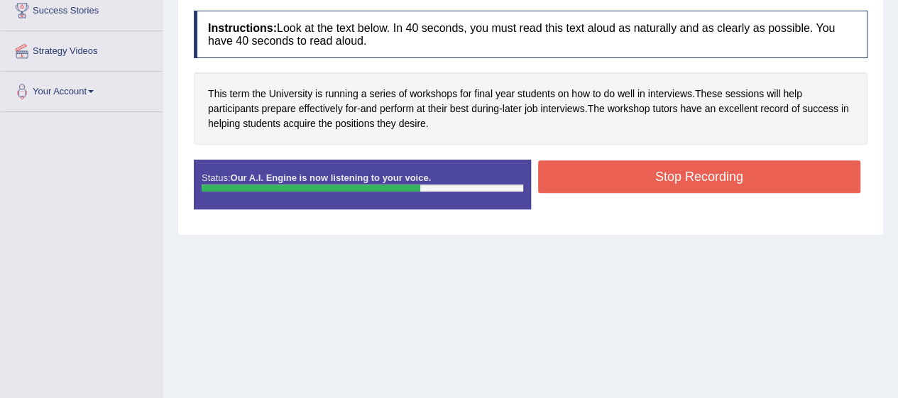
click at [708, 183] on button "Stop Recording" at bounding box center [699, 176] width 323 height 33
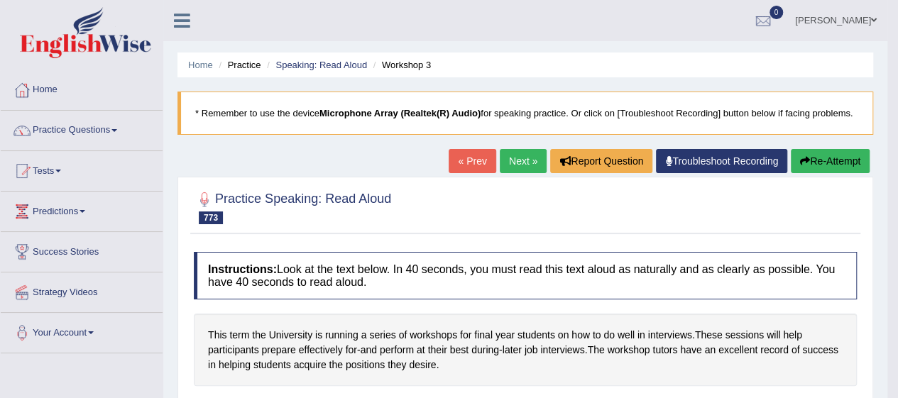
click at [521, 158] on link "Next »" at bounding box center [523, 161] width 47 height 24
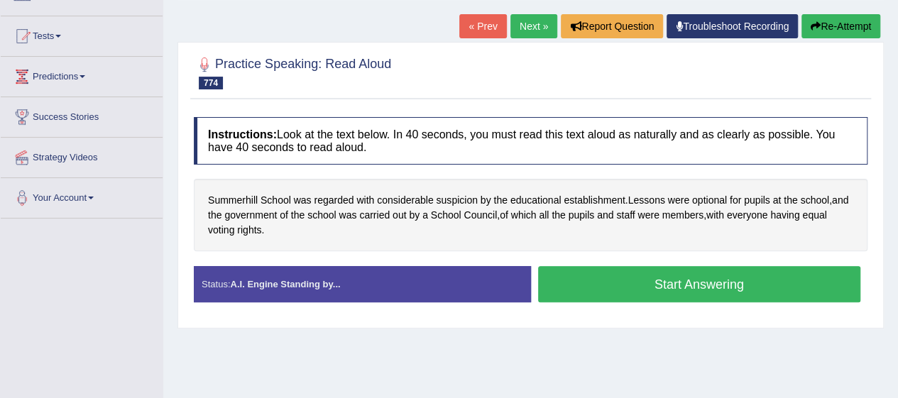
scroll to position [136, 0]
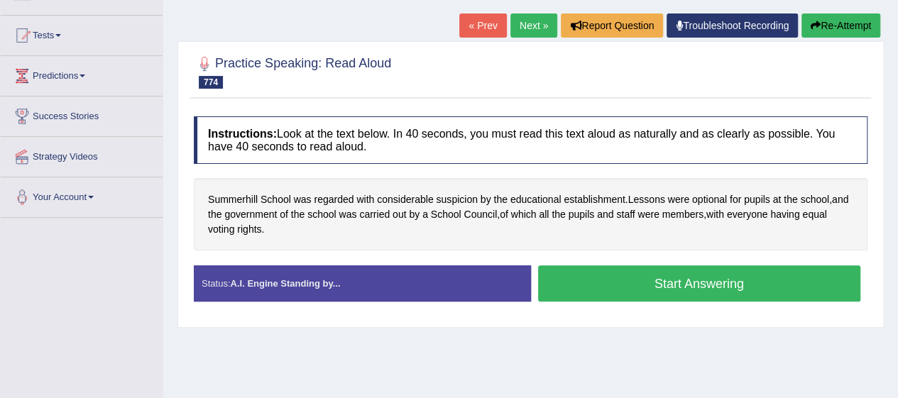
click at [709, 282] on button "Start Answering" at bounding box center [699, 284] width 323 height 36
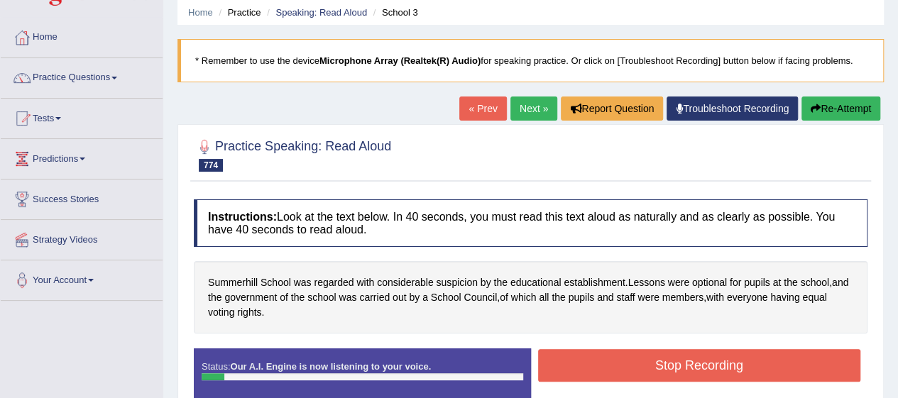
scroll to position [52, 0]
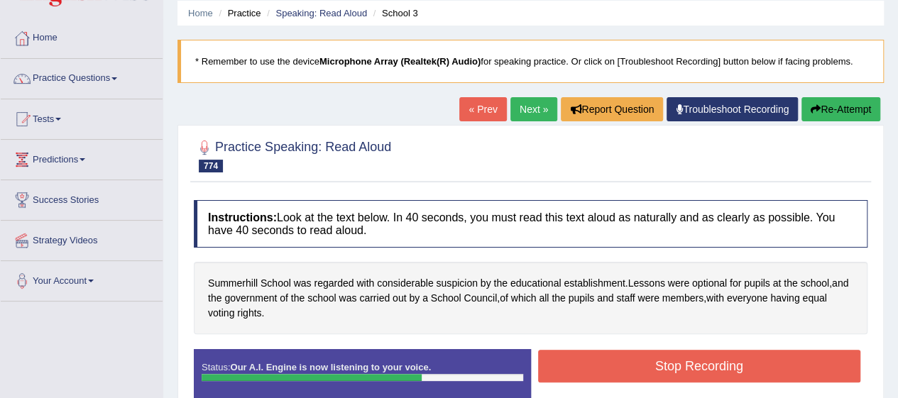
click at [653, 349] on div "Start Answering" at bounding box center [699, 349] width 337 height 1
click at [648, 349] on div "Start Answering" at bounding box center [699, 349] width 337 height 1
click at [653, 374] on button "Stop Recording" at bounding box center [699, 366] width 323 height 33
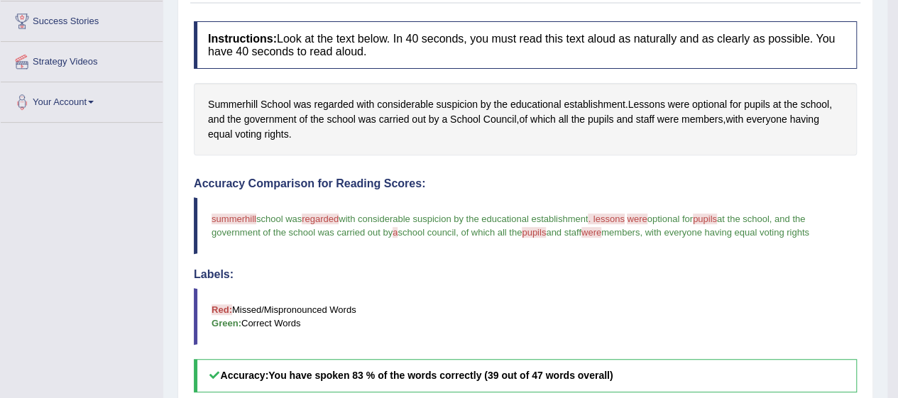
scroll to position [0, 0]
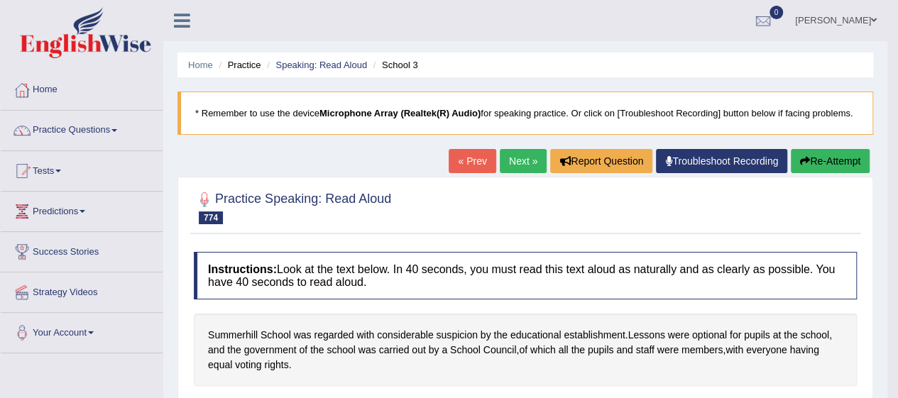
click at [527, 165] on link "Next »" at bounding box center [523, 161] width 47 height 24
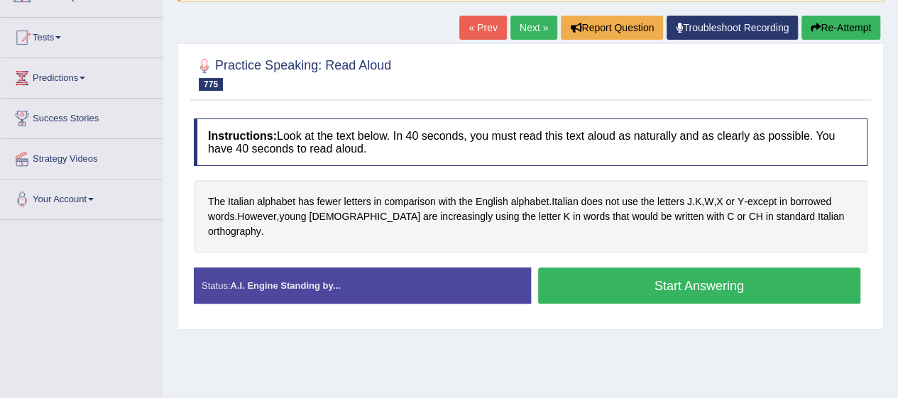
scroll to position [134, 0]
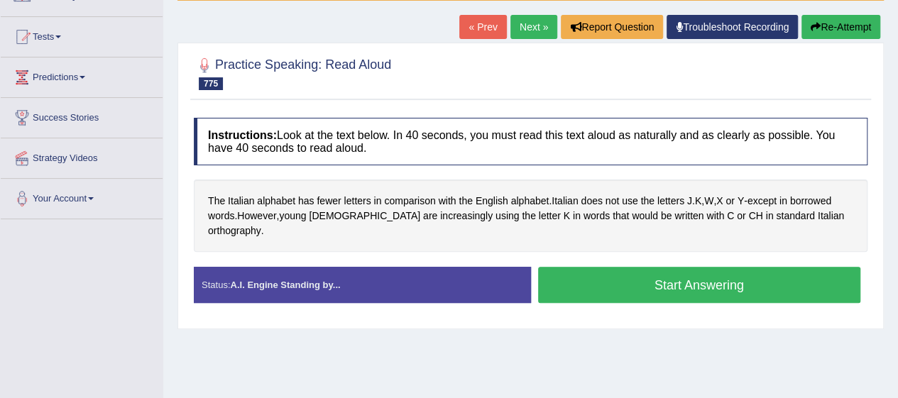
click at [647, 267] on button "Start Answering" at bounding box center [699, 285] width 323 height 36
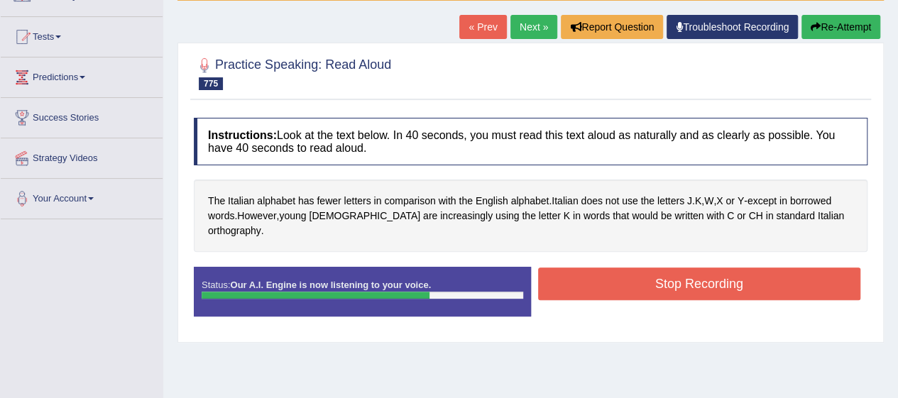
click at [758, 271] on button "Stop Recording" at bounding box center [699, 284] width 323 height 33
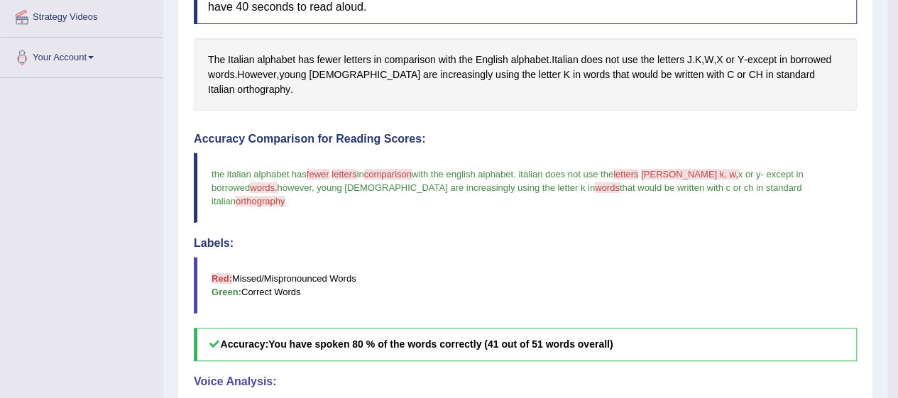
scroll to position [282, 0]
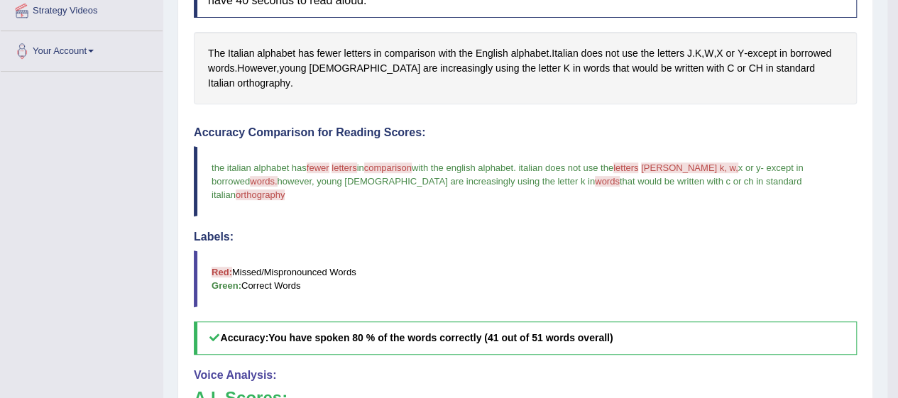
click at [413, 57] on span "comparison" at bounding box center [409, 53] width 51 height 15
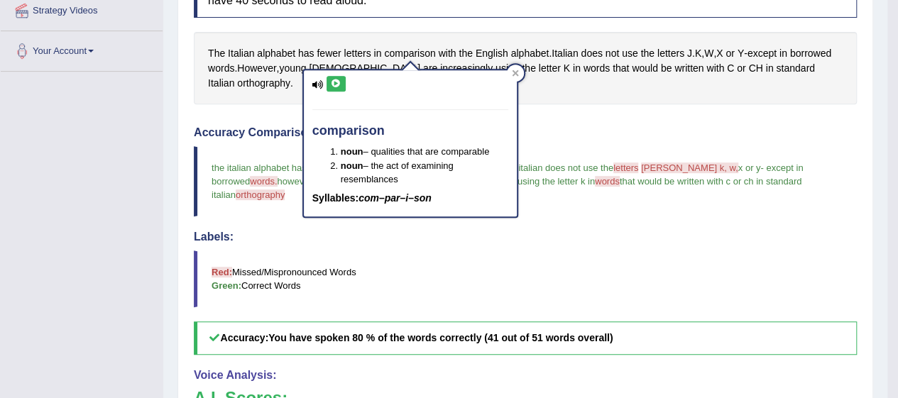
click at [335, 80] on icon at bounding box center [336, 84] width 11 height 9
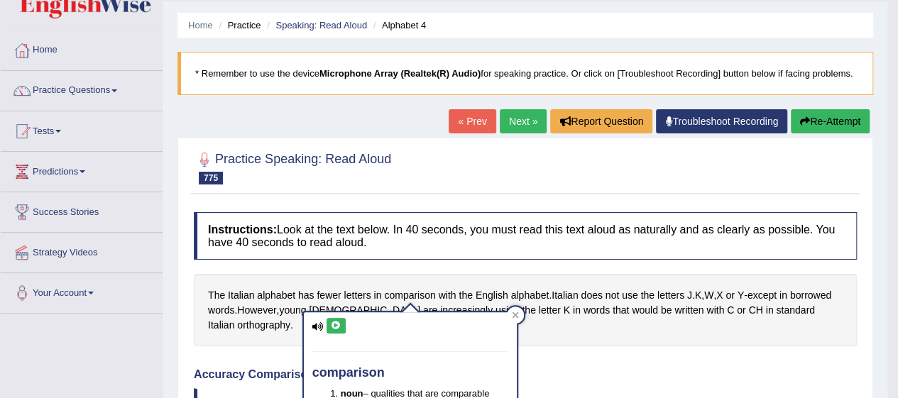
scroll to position [20, 0]
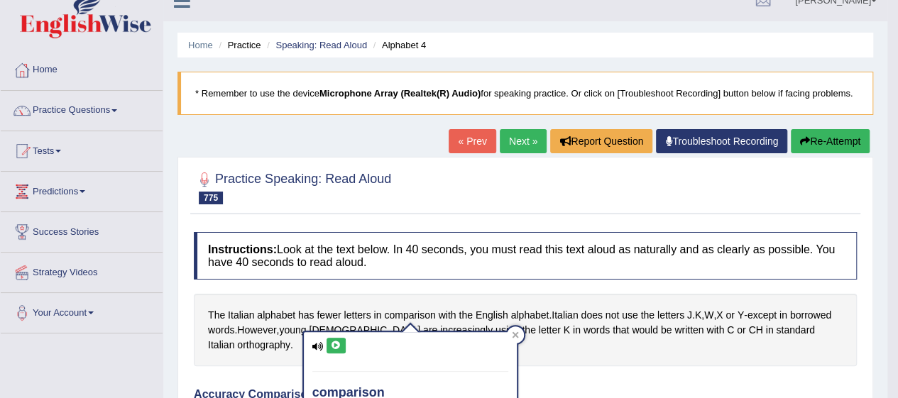
click at [525, 147] on link "Next »" at bounding box center [523, 141] width 47 height 24
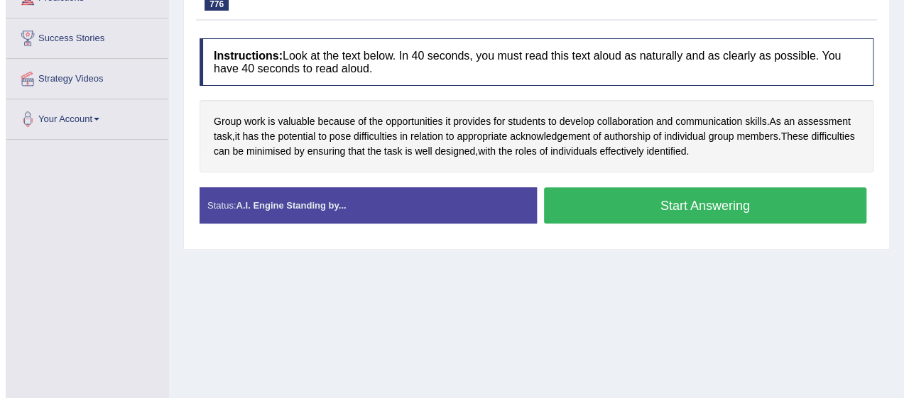
scroll to position [215, 0]
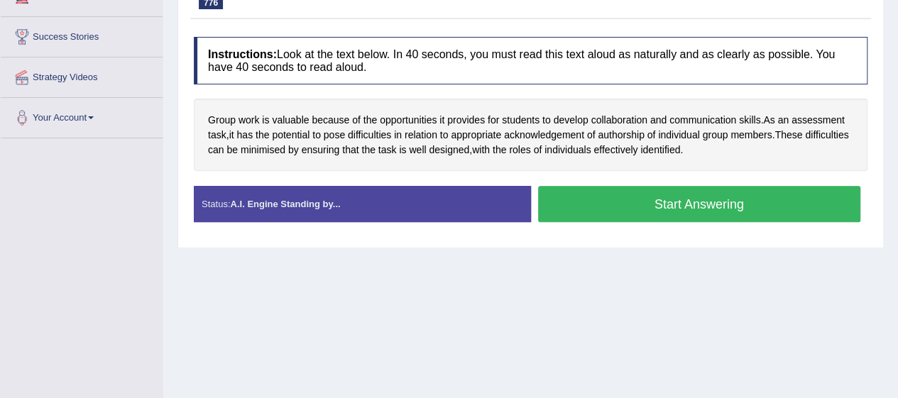
click at [720, 209] on button "Start Answering" at bounding box center [699, 204] width 323 height 36
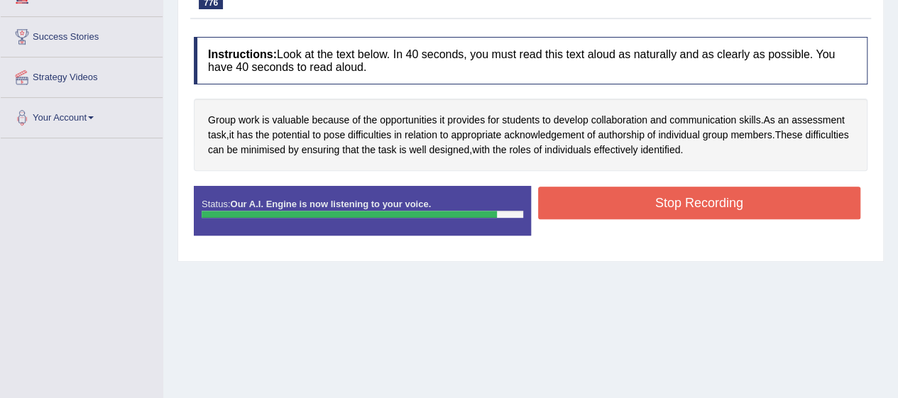
click at [763, 203] on button "Stop Recording" at bounding box center [699, 203] width 323 height 33
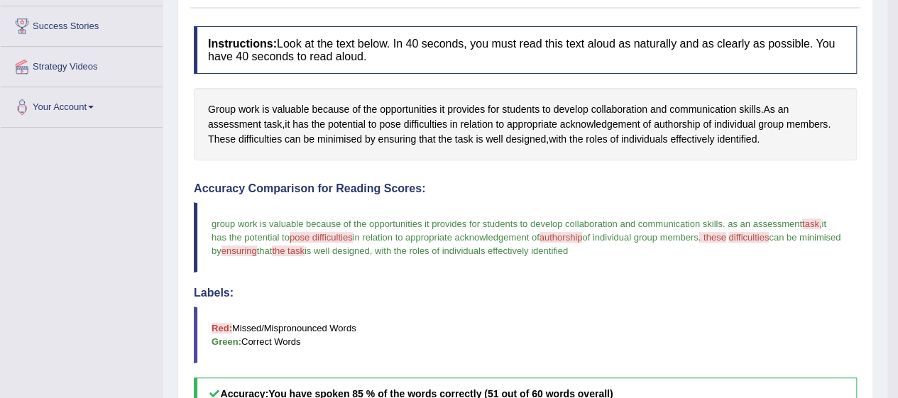
scroll to position [224, 0]
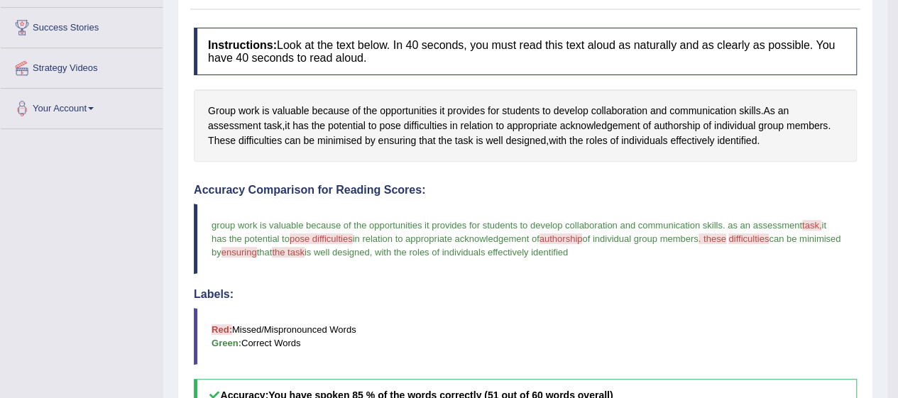
click at [602, 134] on span "roles" at bounding box center [596, 141] width 21 height 15
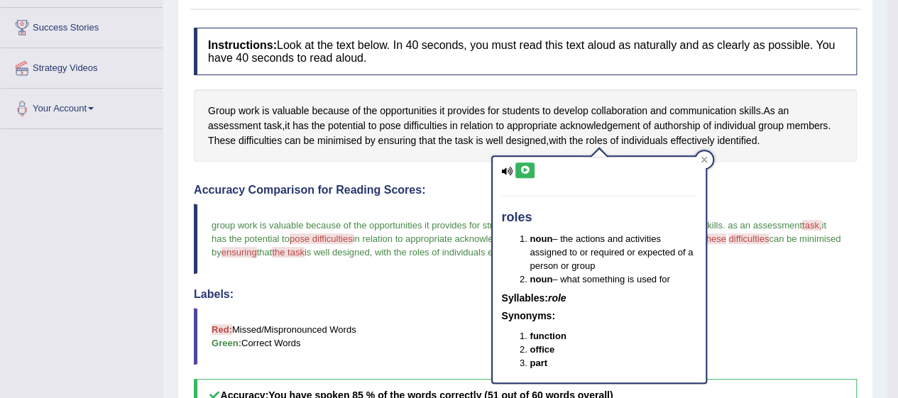
click at [525, 170] on icon at bounding box center [525, 170] width 11 height 9
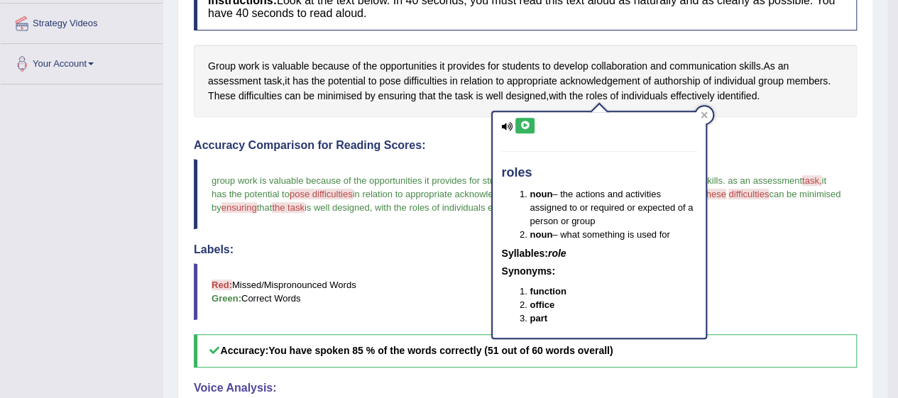
scroll to position [274, 0]
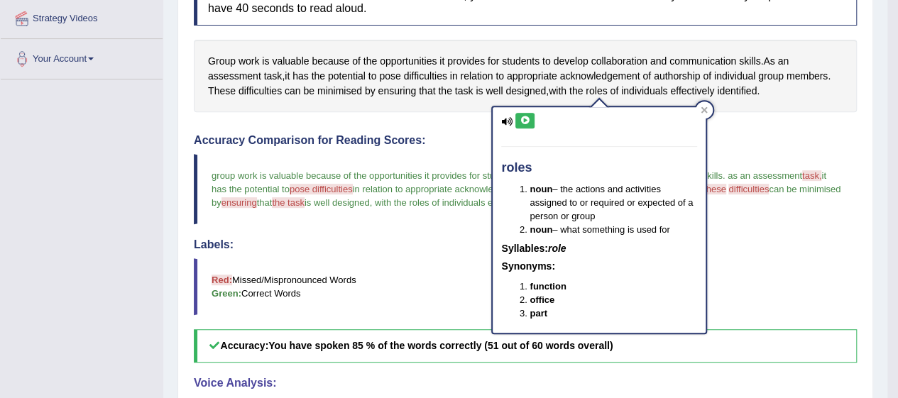
click at [768, 59] on span "As" at bounding box center [768, 61] width 11 height 15
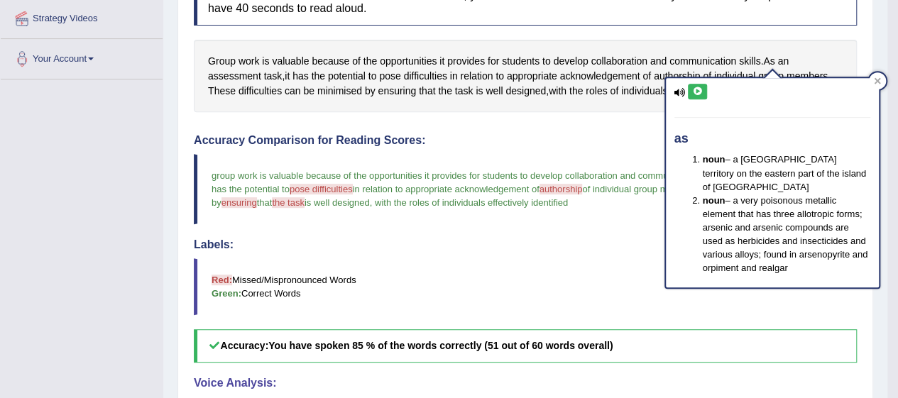
click at [871, 84] on div at bounding box center [877, 80] width 17 height 17
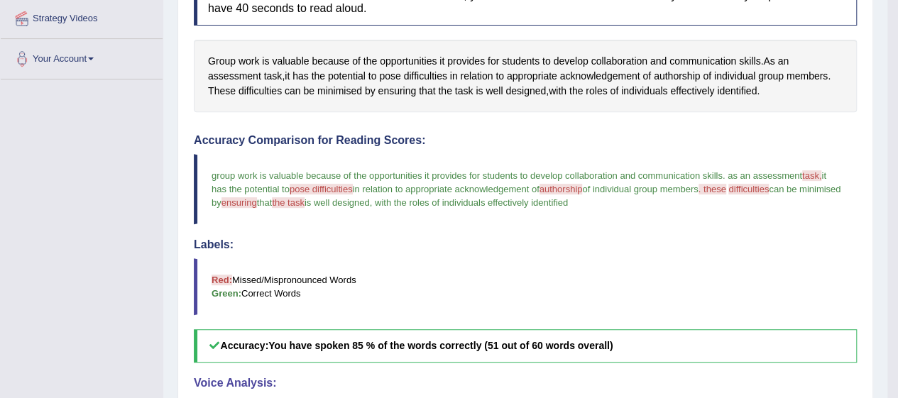
scroll to position [0, 0]
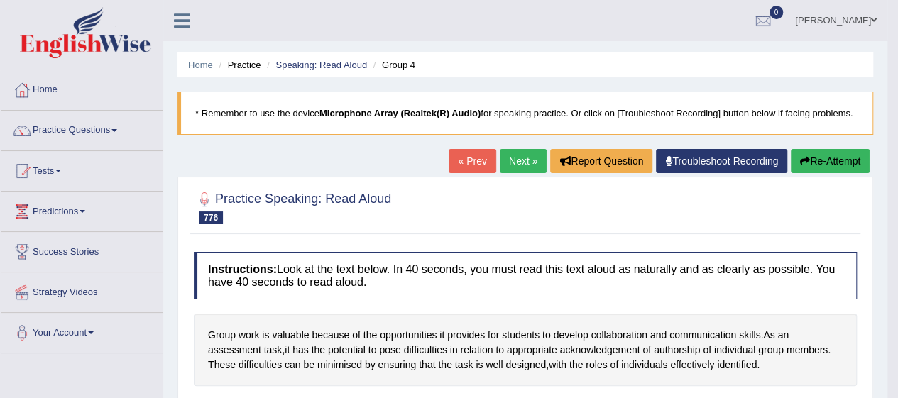
click at [521, 165] on link "Next »" at bounding box center [523, 161] width 47 height 24
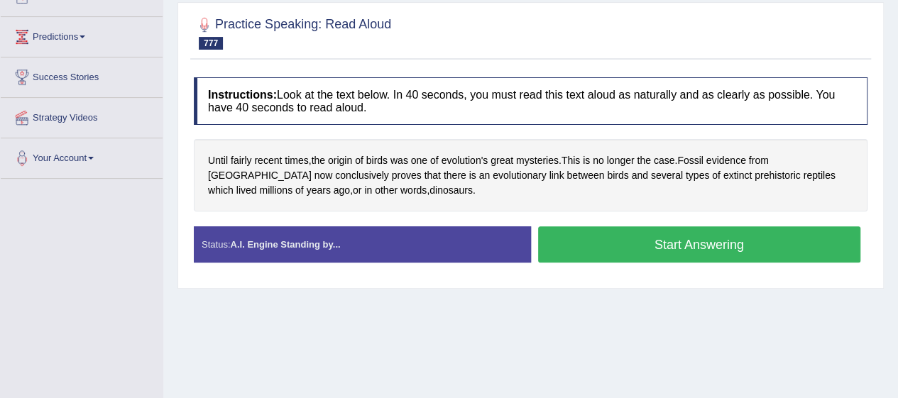
click at [643, 256] on button "Start Answering" at bounding box center [699, 245] width 323 height 36
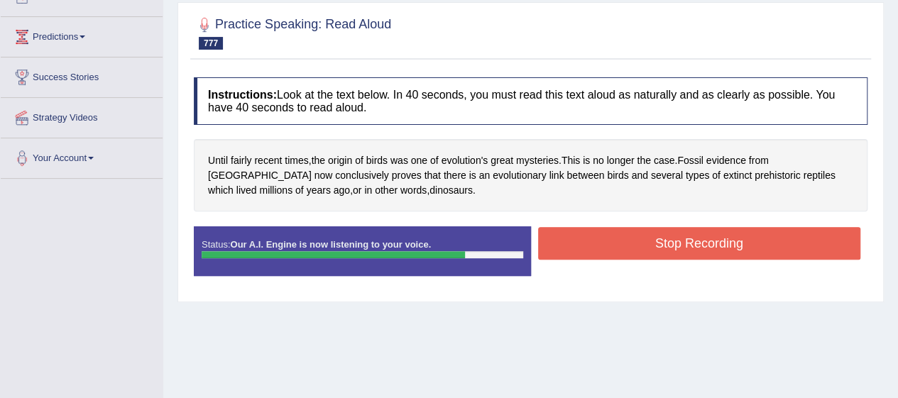
click at [673, 235] on button "Stop Recording" at bounding box center [699, 243] width 323 height 33
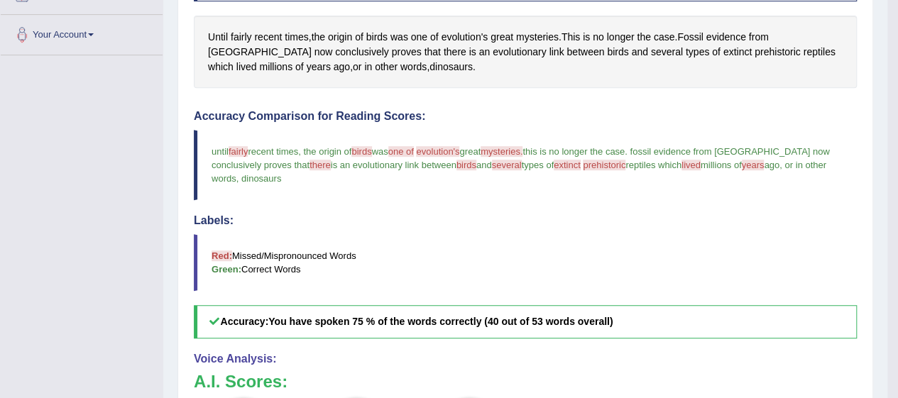
scroll to position [298, 0]
click at [470, 37] on span "evolution's" at bounding box center [464, 37] width 47 height 15
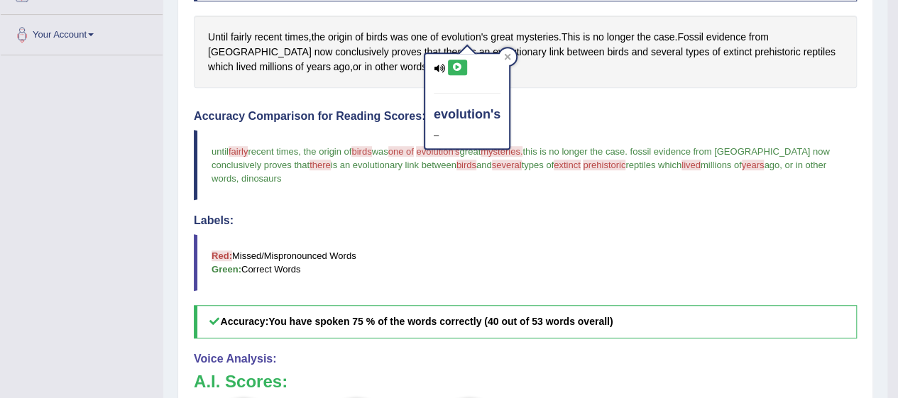
click at [460, 68] on icon at bounding box center [457, 67] width 11 height 9
click at [455, 65] on icon at bounding box center [457, 67] width 11 height 9
click at [439, 69] on icon at bounding box center [439, 68] width 11 height 9
click at [456, 68] on icon at bounding box center [457, 67] width 11 height 9
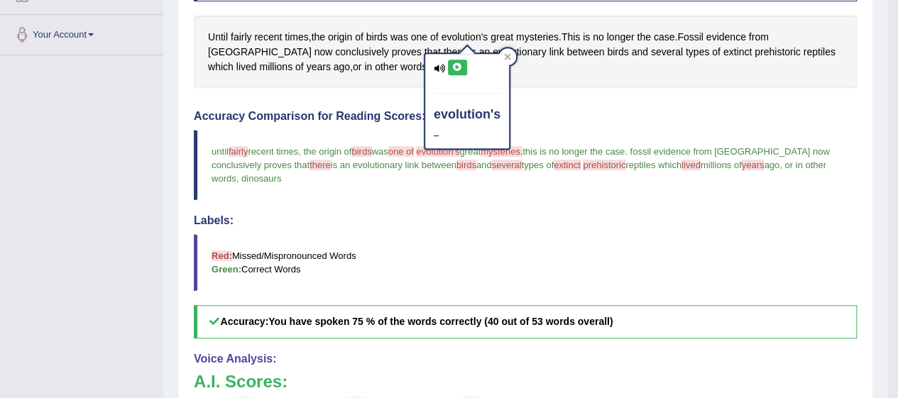
click at [508, 55] on icon at bounding box center [508, 56] width 6 height 6
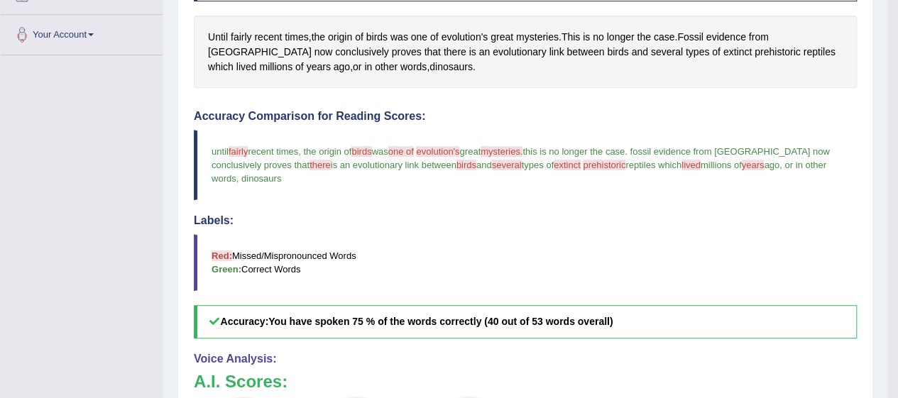
click at [454, 147] on span "evolution's" at bounding box center [437, 151] width 43 height 11
click at [468, 38] on span "evolution's" at bounding box center [464, 37] width 47 height 15
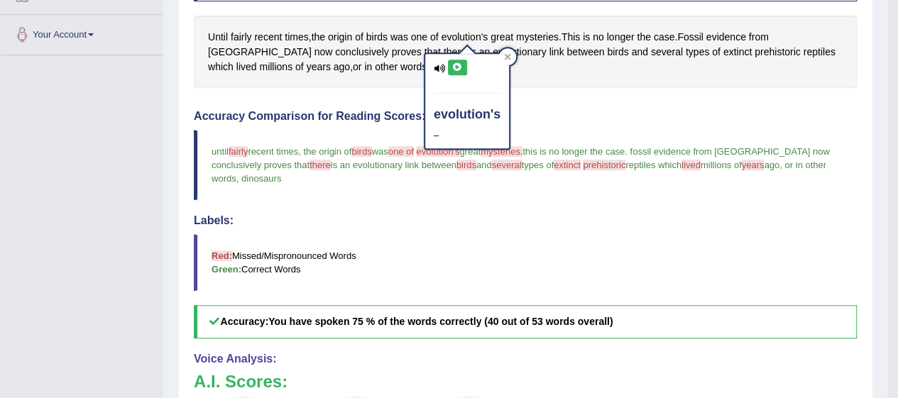
click at [442, 64] on icon at bounding box center [439, 68] width 11 height 9
click at [457, 67] on icon at bounding box center [457, 67] width 11 height 9
click at [453, 93] on hr at bounding box center [467, 93] width 67 height 1
click at [442, 70] on icon at bounding box center [439, 68] width 11 height 9
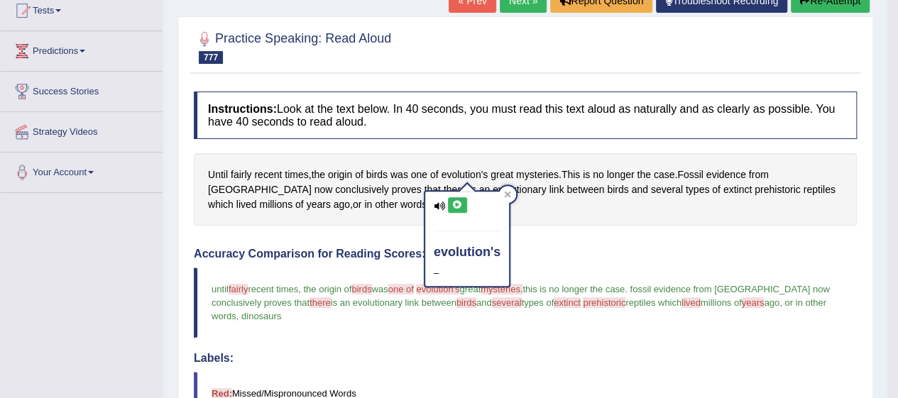
scroll to position [0, 0]
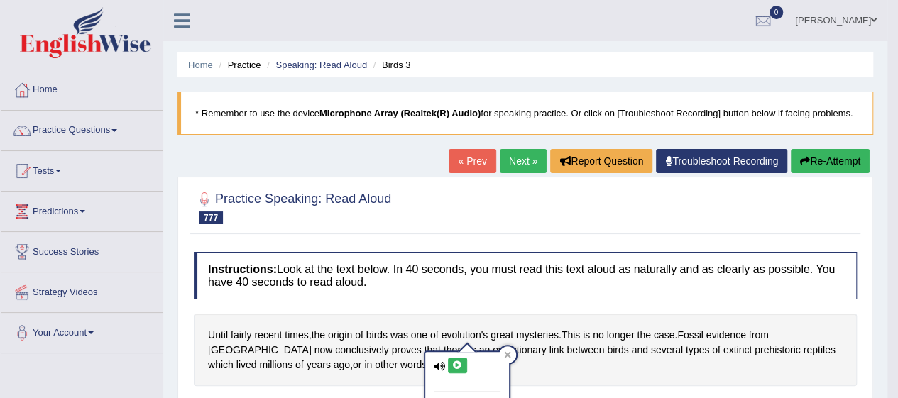
click at [526, 167] on link "Next »" at bounding box center [523, 161] width 47 height 24
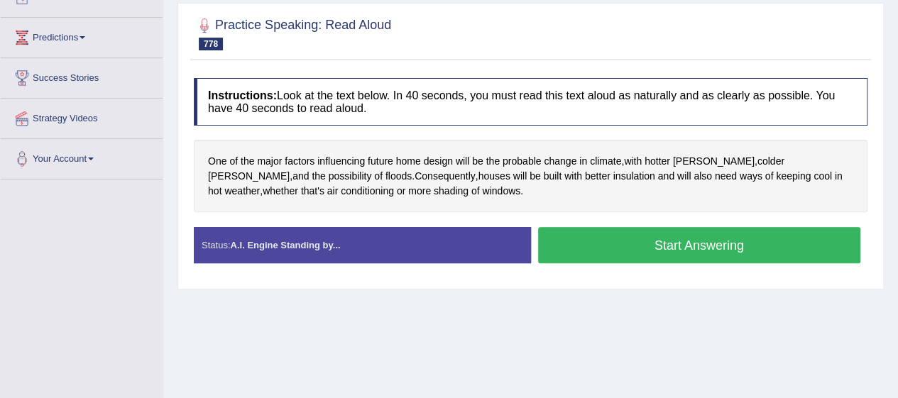
click at [694, 244] on button "Start Answering" at bounding box center [699, 245] width 323 height 36
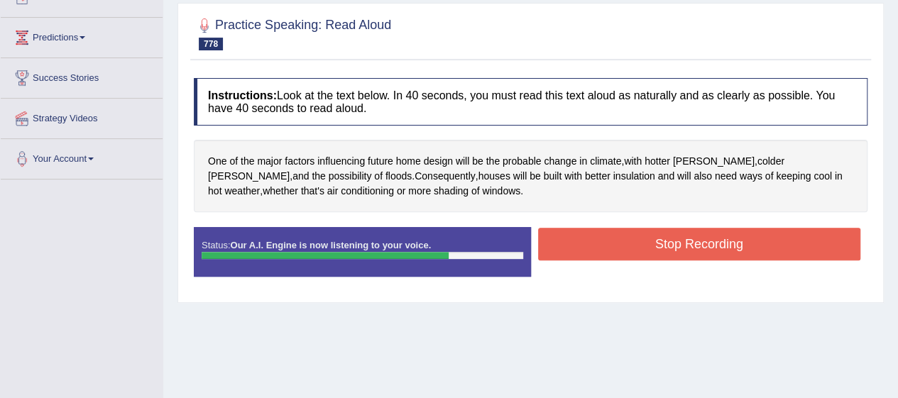
click at [701, 247] on button "Stop Recording" at bounding box center [699, 244] width 323 height 33
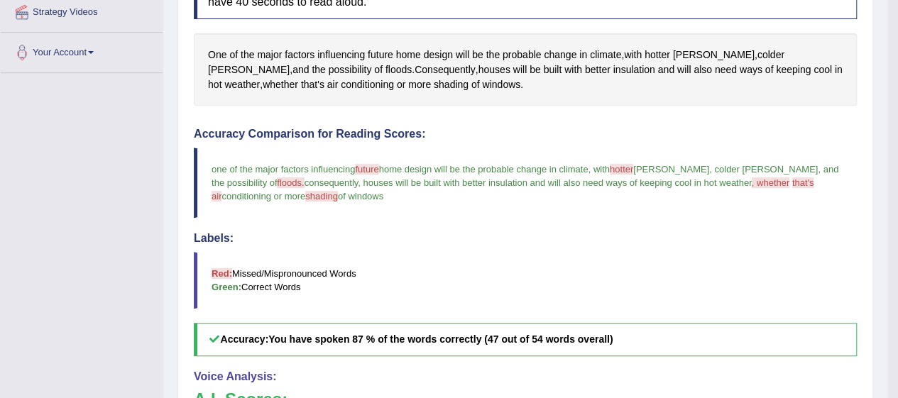
scroll to position [332, 0]
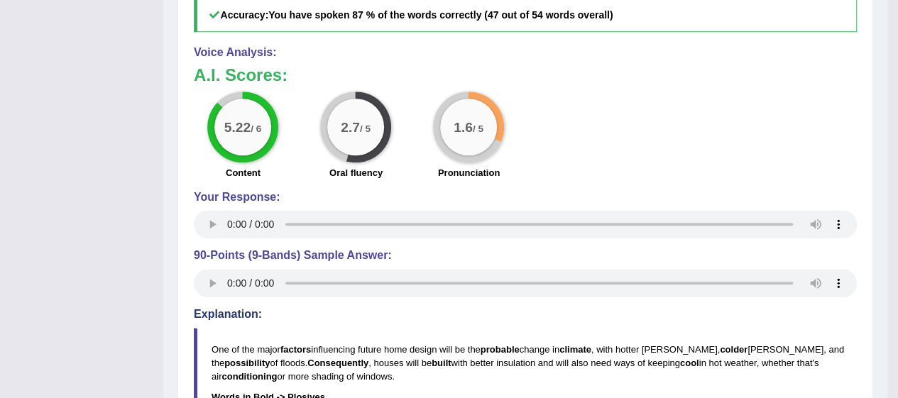
click at [775, 25] on h5 "Accuracy: You have spoken 87 % of the words correctly (47 out of 54 words overa…" at bounding box center [525, 15] width 663 height 33
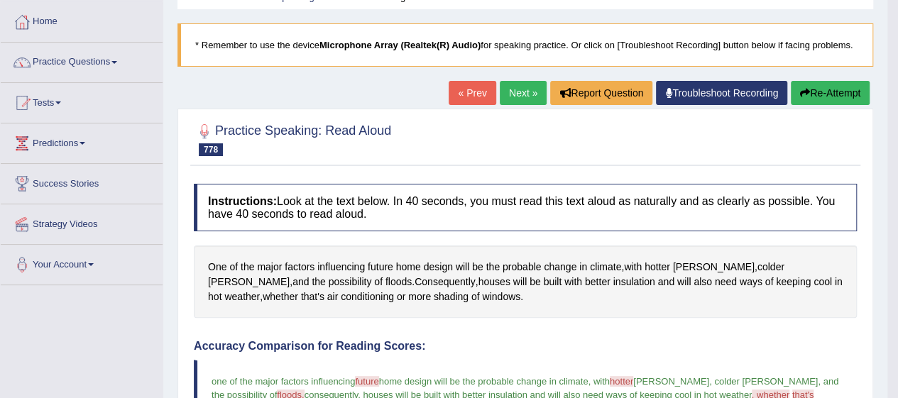
scroll to position [0, 0]
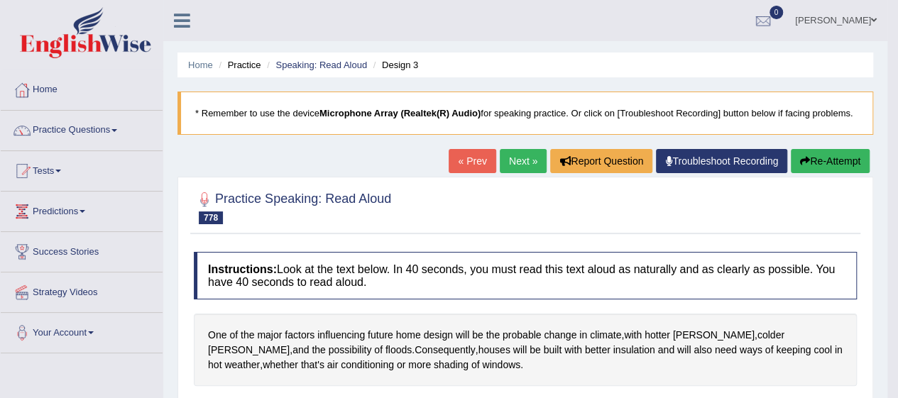
click at [526, 164] on link "Next »" at bounding box center [523, 161] width 47 height 24
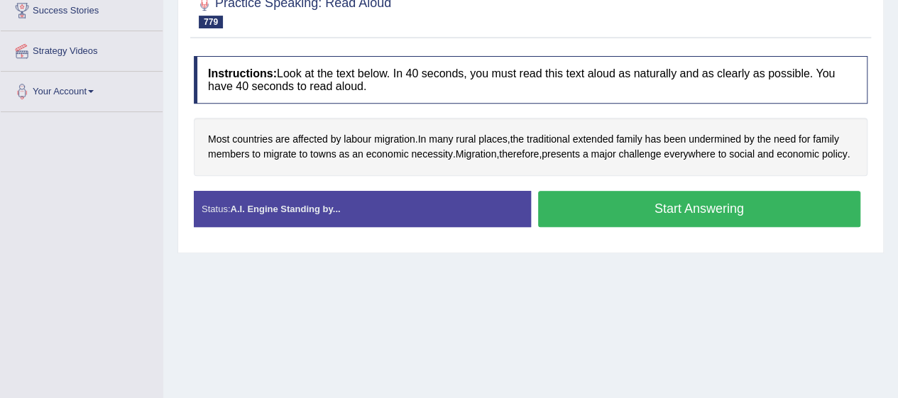
scroll to position [243, 0]
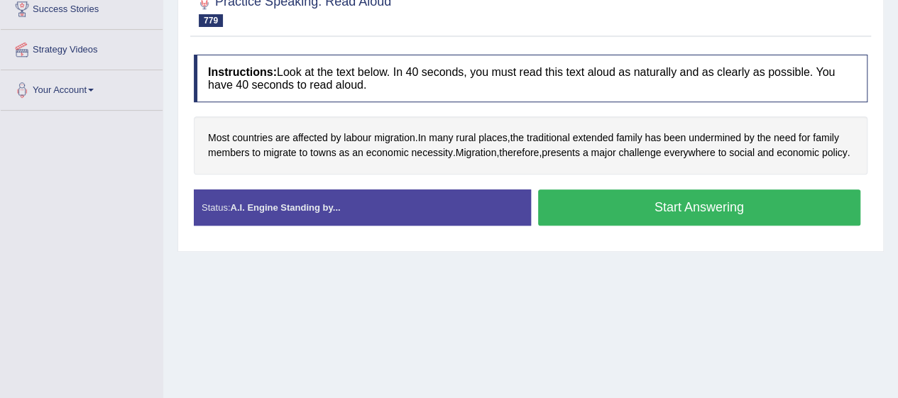
click at [591, 217] on button "Start Answering" at bounding box center [699, 208] width 323 height 36
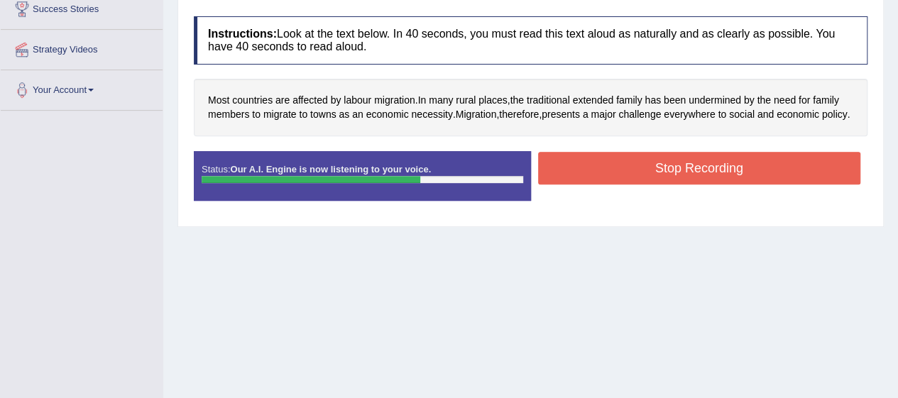
click at [680, 185] on button "Stop Recording" at bounding box center [699, 168] width 323 height 33
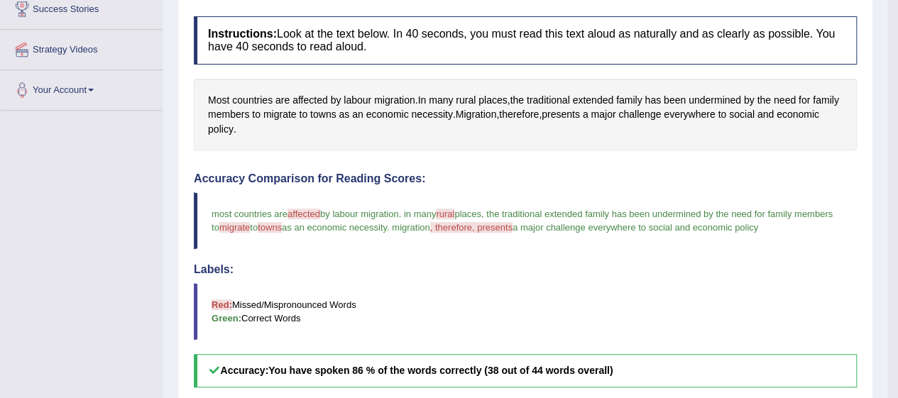
click at [580, 111] on span "presents" at bounding box center [561, 114] width 38 height 15
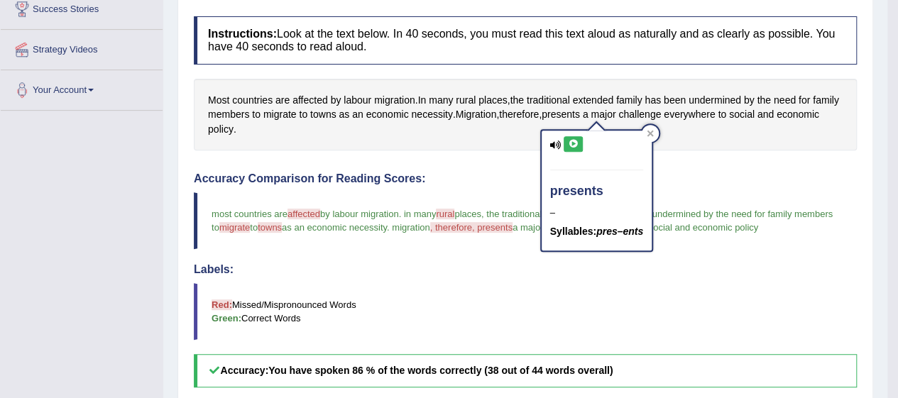
click at [557, 146] on icon at bounding box center [555, 145] width 11 height 9
click at [573, 148] on icon at bounding box center [573, 144] width 11 height 9
click at [654, 136] on icon at bounding box center [650, 133] width 7 height 7
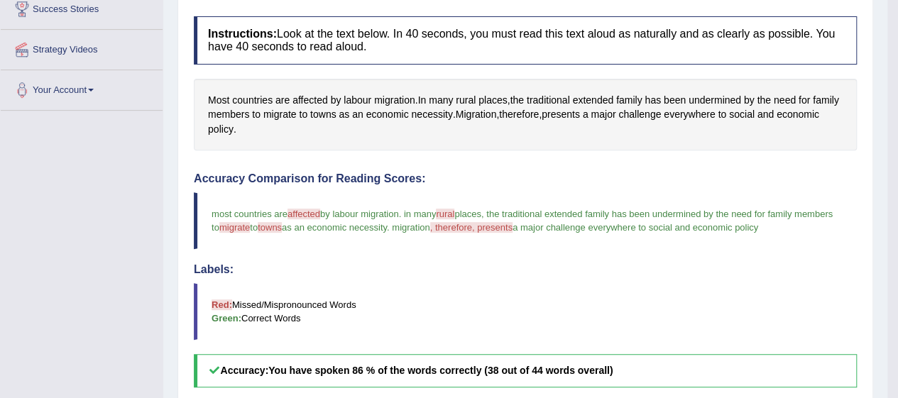
click at [469, 101] on span "rural" at bounding box center [466, 100] width 20 height 15
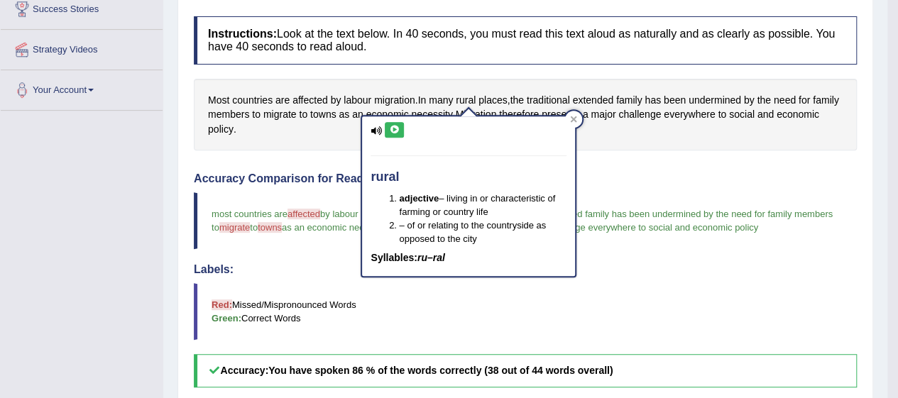
click at [380, 131] on icon at bounding box center [376, 130] width 11 height 9
click at [374, 132] on icon at bounding box center [376, 130] width 11 height 9
click at [379, 130] on icon at bounding box center [376, 130] width 11 height 9
click at [380, 131] on icon at bounding box center [376, 130] width 11 height 9
click at [380, 130] on icon at bounding box center [376, 130] width 11 height 9
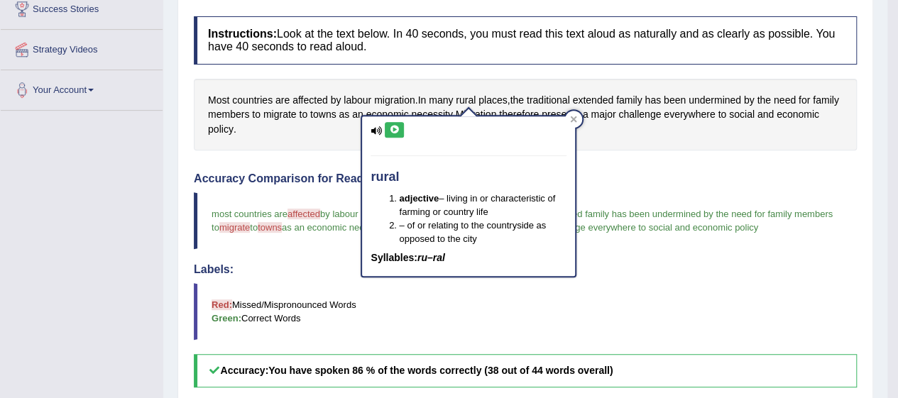
click at [392, 132] on icon at bounding box center [394, 130] width 11 height 9
click at [376, 134] on icon at bounding box center [376, 130] width 11 height 9
click at [574, 126] on div at bounding box center [573, 119] width 17 height 17
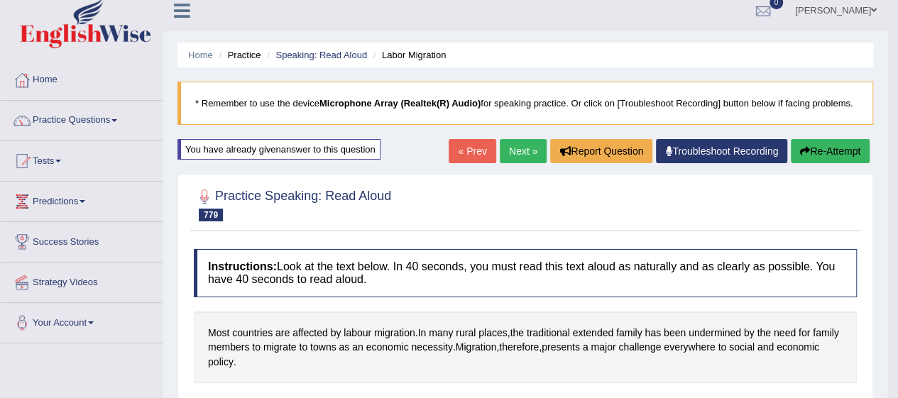
scroll to position [0, 0]
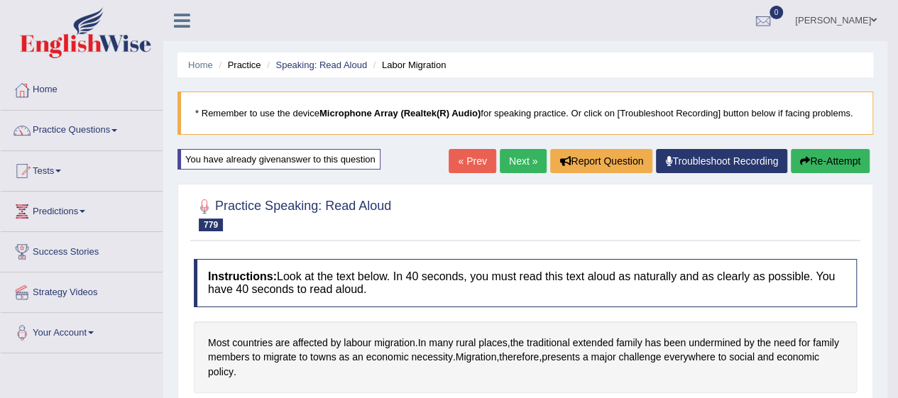
click at [842, 155] on button "Re-Attempt" at bounding box center [830, 161] width 79 height 24
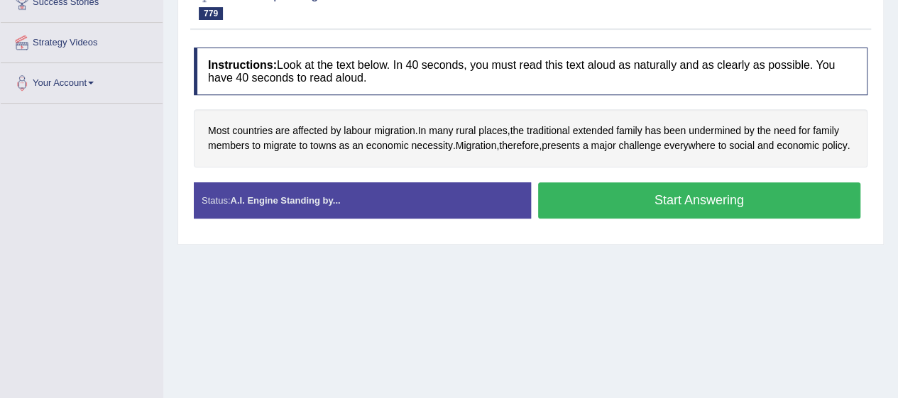
scroll to position [260, 0]
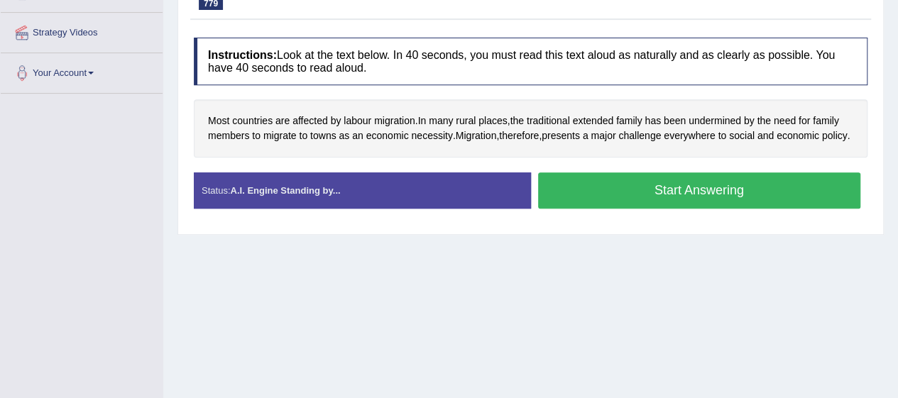
click at [656, 209] on button "Start Answering" at bounding box center [699, 191] width 323 height 36
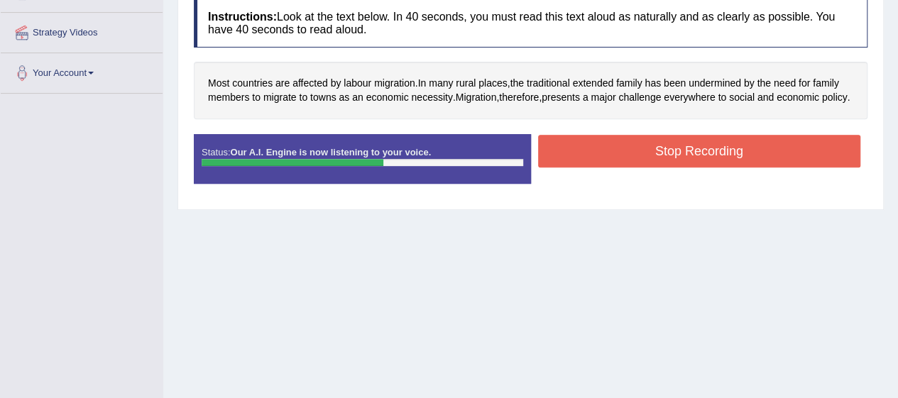
click at [685, 164] on button "Stop Recording" at bounding box center [699, 151] width 323 height 33
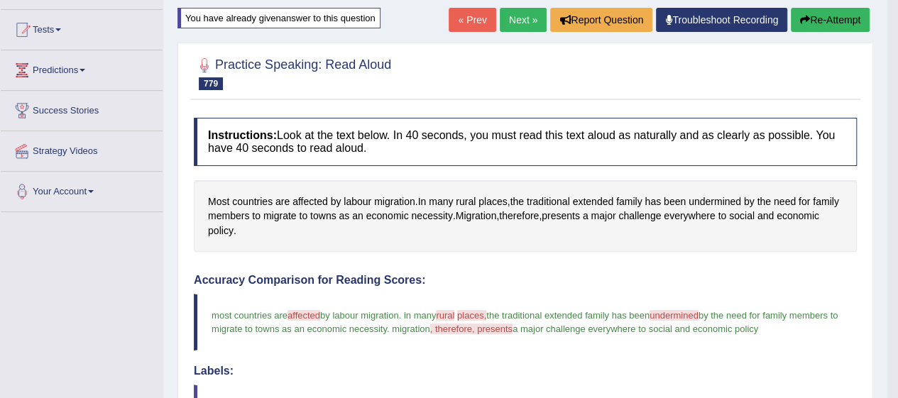
scroll to position [0, 0]
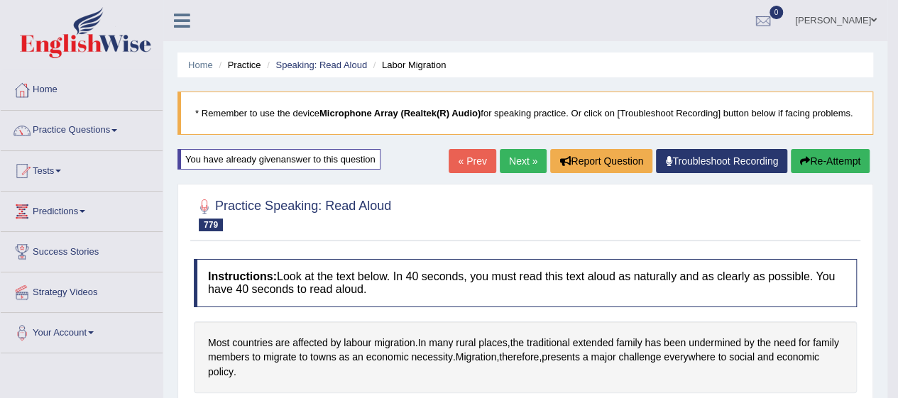
click at [518, 168] on link "Next »" at bounding box center [523, 161] width 47 height 24
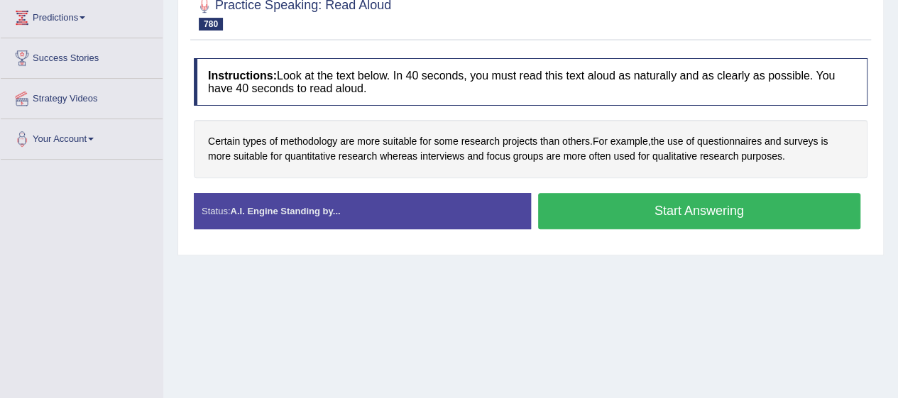
scroll to position [199, 0]
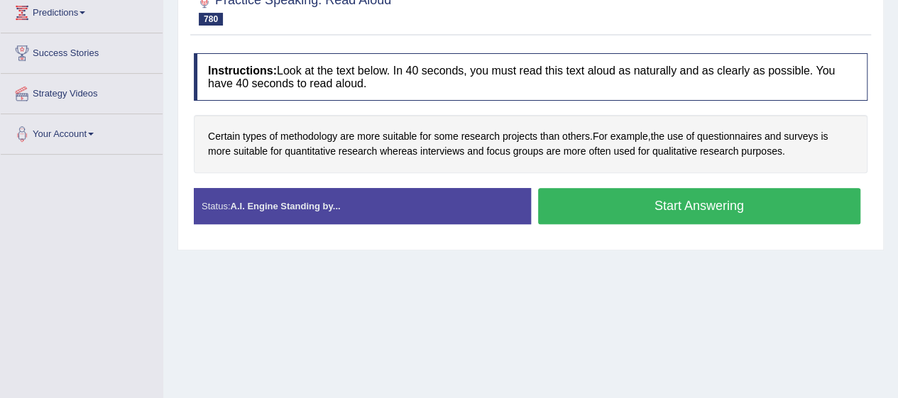
click at [768, 191] on button "Start Answering" at bounding box center [699, 206] width 323 height 36
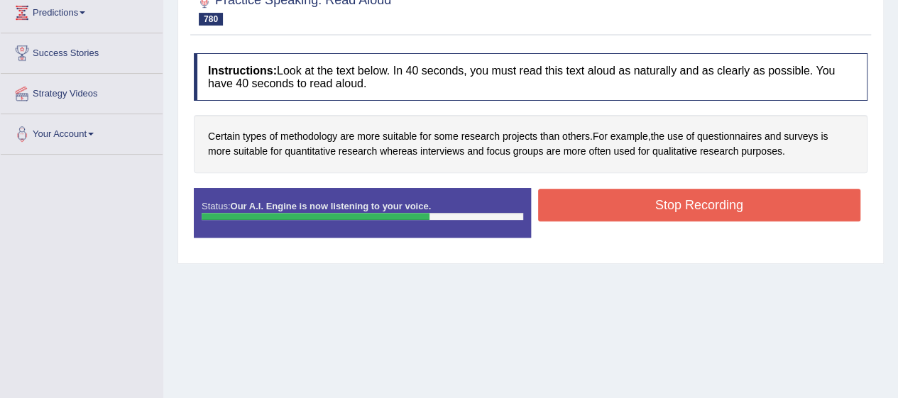
click at [784, 209] on button "Stop Recording" at bounding box center [699, 205] width 323 height 33
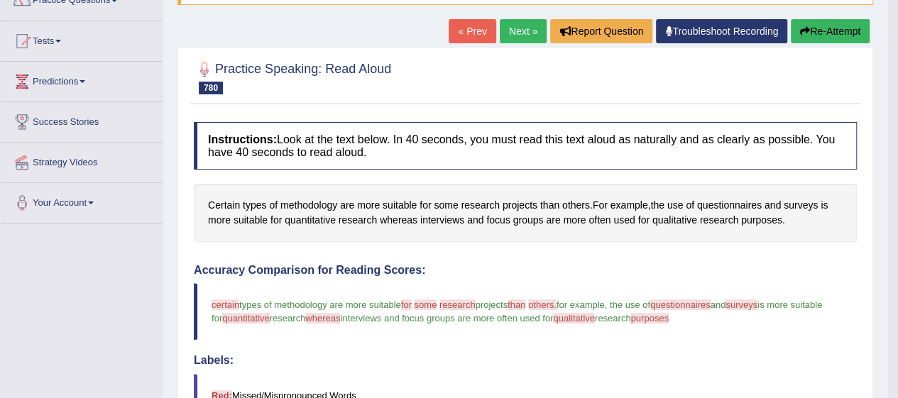
scroll to position [135, 0]
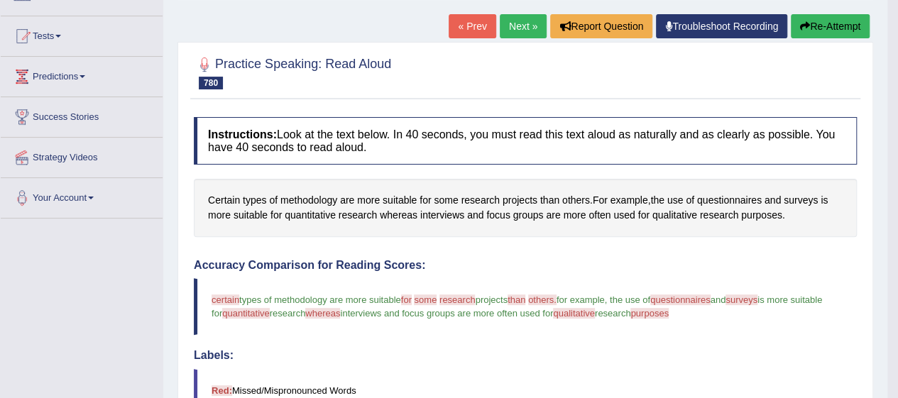
click at [759, 229] on div "Certain types of methodology are more suitable for some research projects than …" at bounding box center [525, 208] width 663 height 58
click at [775, 205] on span "and" at bounding box center [773, 200] width 16 height 15
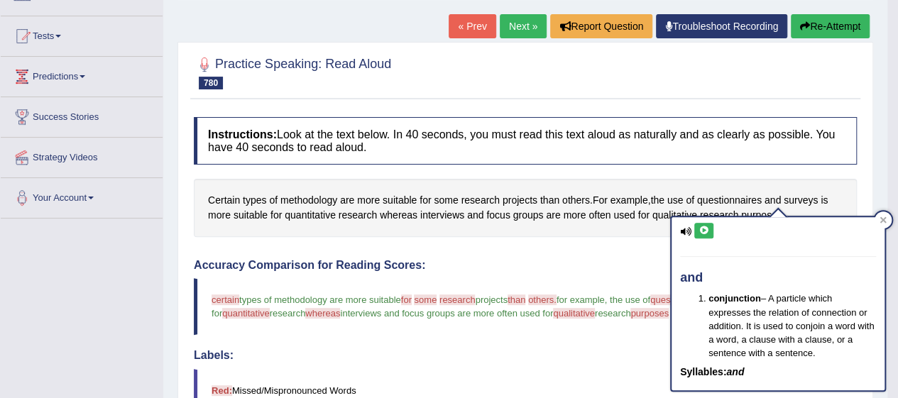
click at [703, 232] on icon at bounding box center [704, 231] width 11 height 9
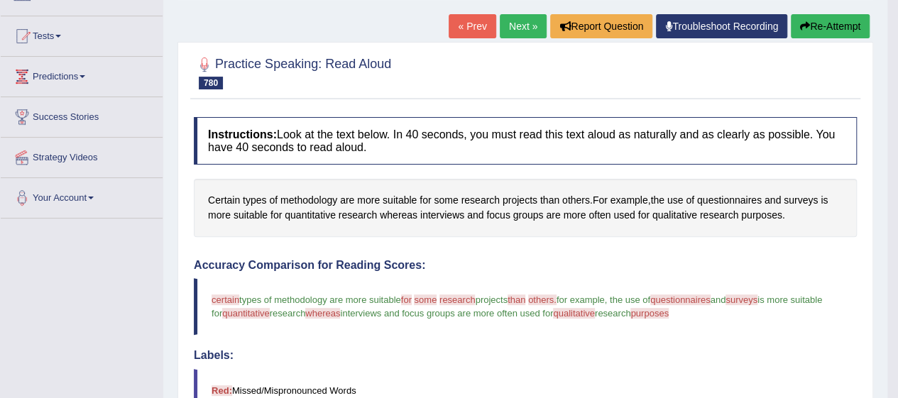
click at [764, 217] on span "purposes" at bounding box center [761, 215] width 41 height 15
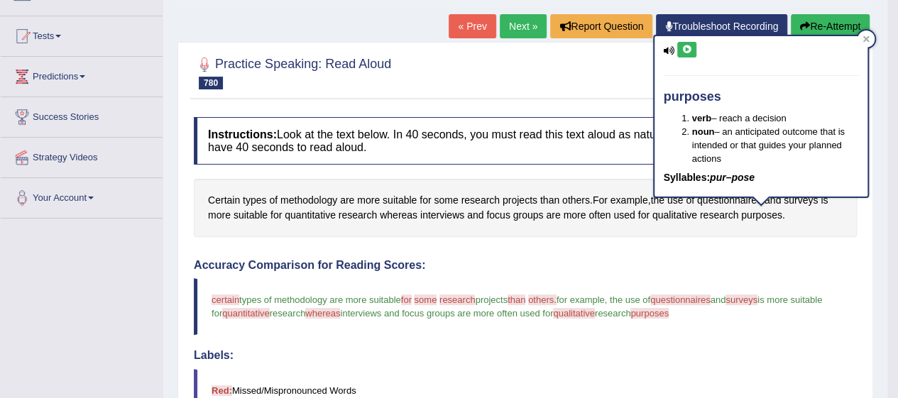
click at [764, 217] on span "purposes" at bounding box center [761, 215] width 41 height 15
click at [690, 51] on icon at bounding box center [687, 49] width 11 height 9
click at [677, 218] on span "qualitative" at bounding box center [675, 215] width 45 height 15
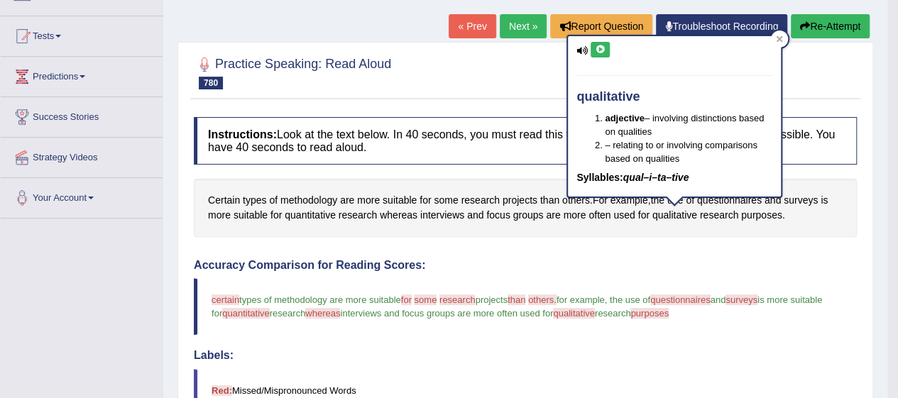
click at [592, 55] on button at bounding box center [600, 50] width 19 height 16
click at [409, 208] on span "whereas" at bounding box center [399, 215] width 38 height 15
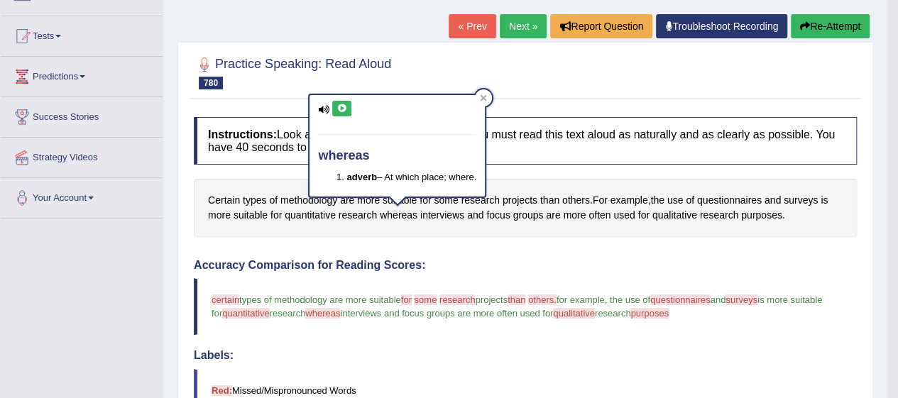
click at [342, 106] on icon at bounding box center [342, 108] width 11 height 9
click at [312, 217] on span "quantitative" at bounding box center [310, 215] width 51 height 15
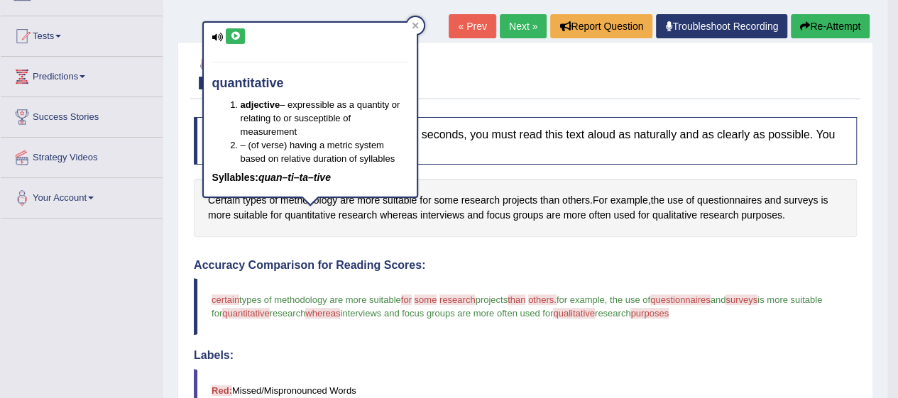
click at [234, 35] on icon at bounding box center [235, 36] width 11 height 9
click at [844, 16] on button "Re-Attempt" at bounding box center [830, 26] width 79 height 24
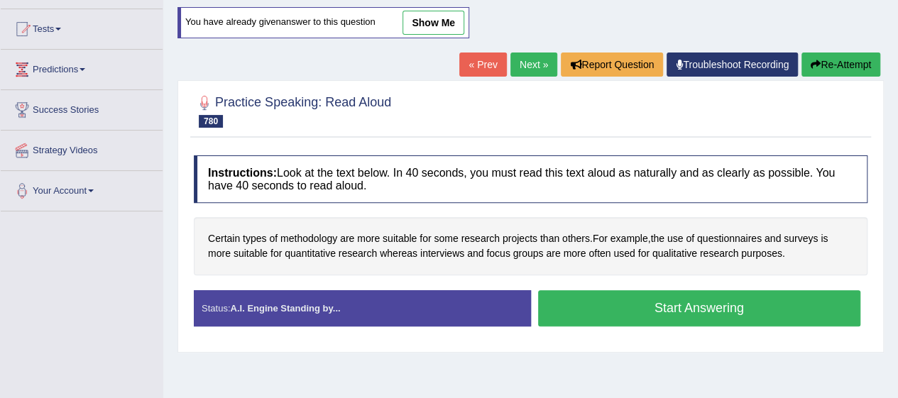
scroll to position [135, 0]
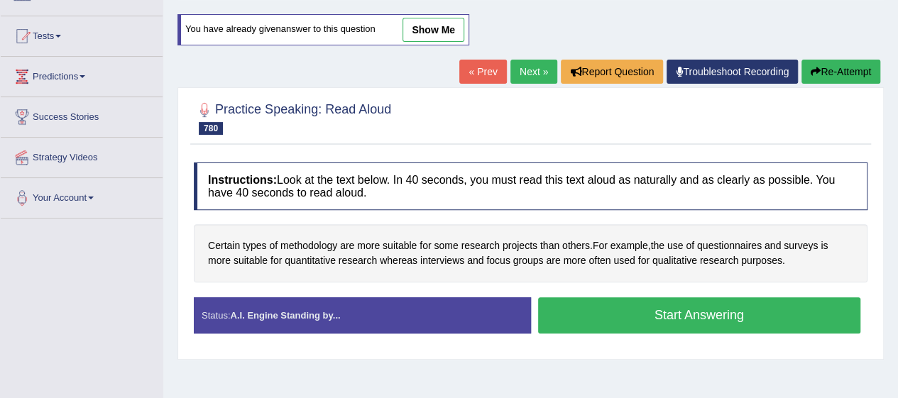
click at [659, 303] on button "Start Answering" at bounding box center [699, 316] width 323 height 36
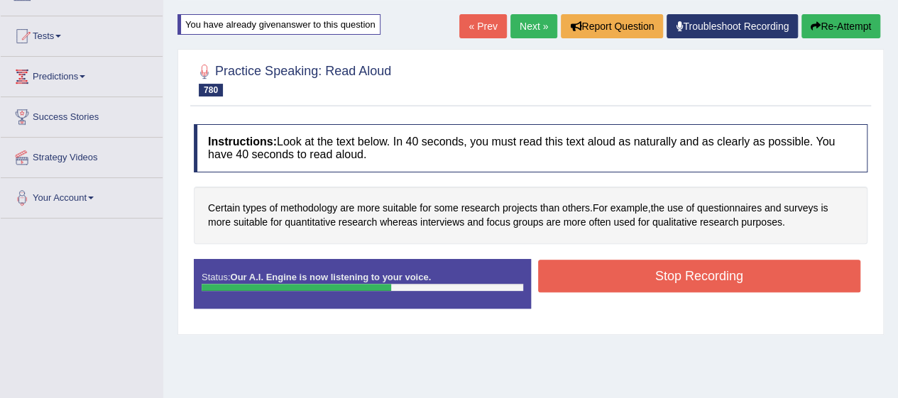
click at [826, 267] on button "Stop Recording" at bounding box center [699, 276] width 323 height 33
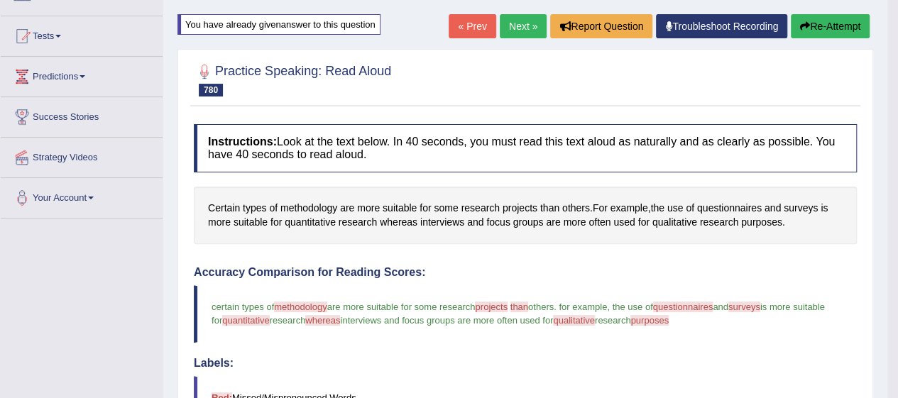
click at [767, 223] on span "purposes" at bounding box center [761, 222] width 41 height 15
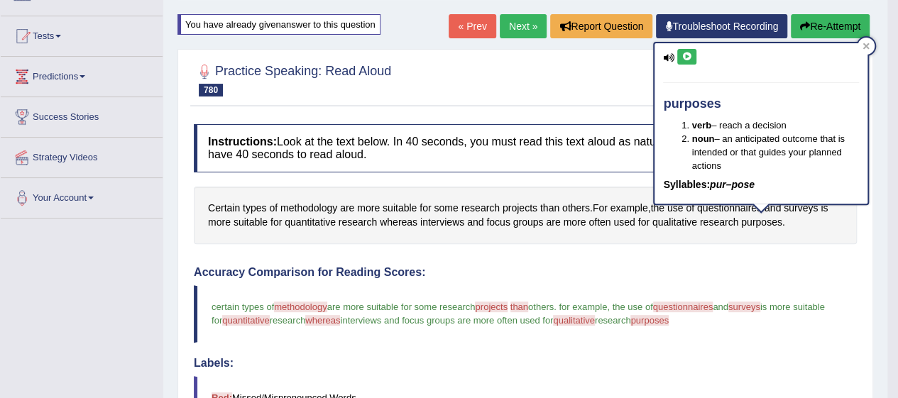
click at [687, 58] on icon at bounding box center [687, 57] width 11 height 9
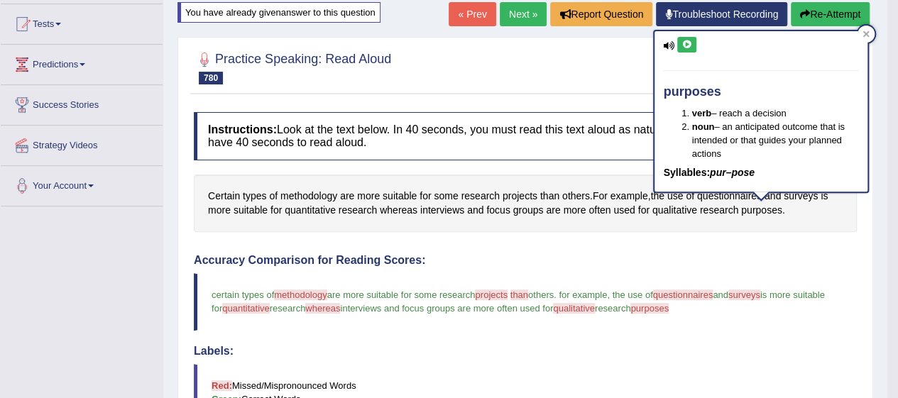
scroll to position [0, 0]
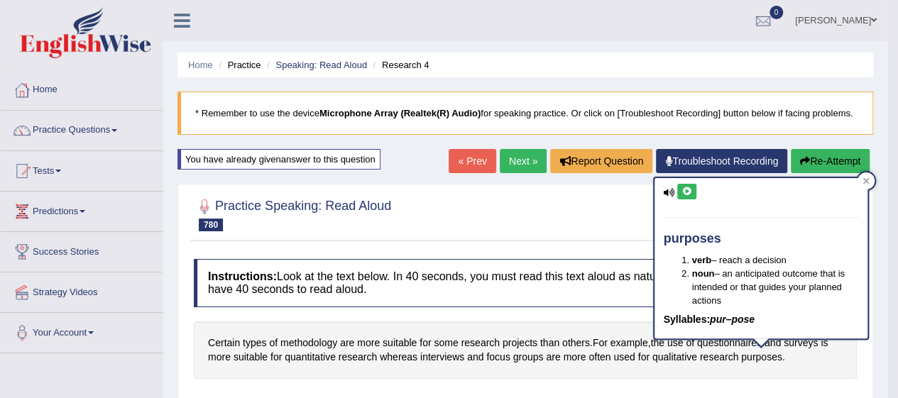
click at [513, 162] on link "Next »" at bounding box center [523, 161] width 47 height 24
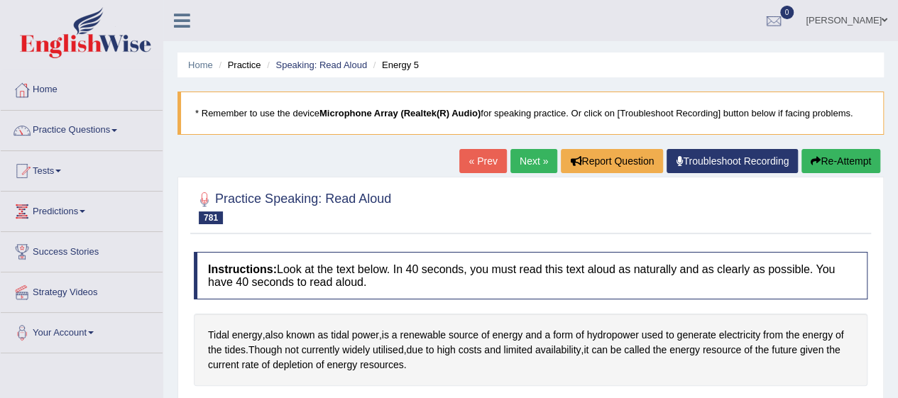
click at [105, 129] on link "Practice Questions" at bounding box center [82, 129] width 162 height 36
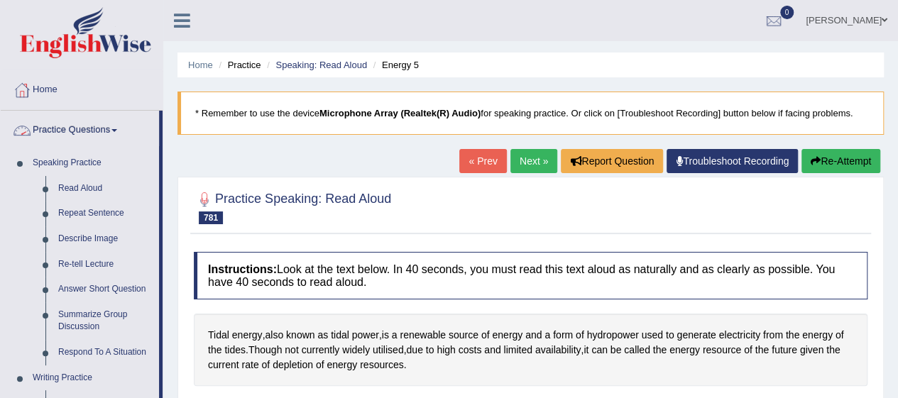
click at [111, 223] on link "Repeat Sentence" at bounding box center [105, 214] width 107 height 26
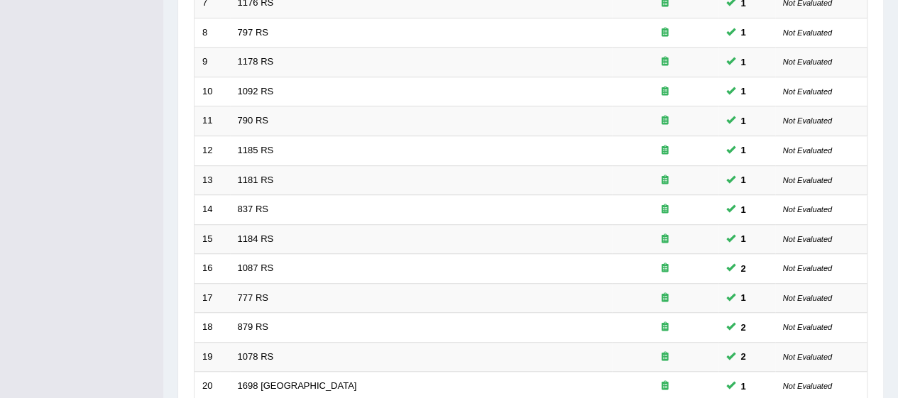
scroll to position [535, 0]
